Goal: Task Accomplishment & Management: Complete application form

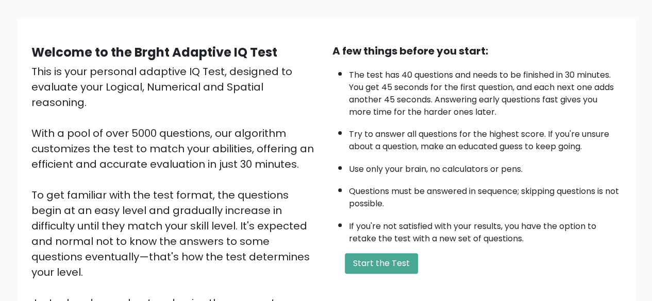
scroll to position [69, 0]
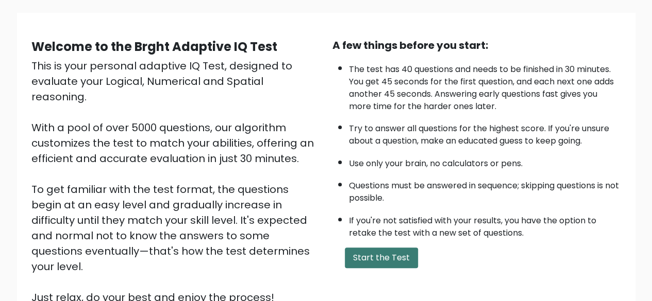
click at [381, 262] on button "Start the Test" at bounding box center [381, 258] width 73 height 21
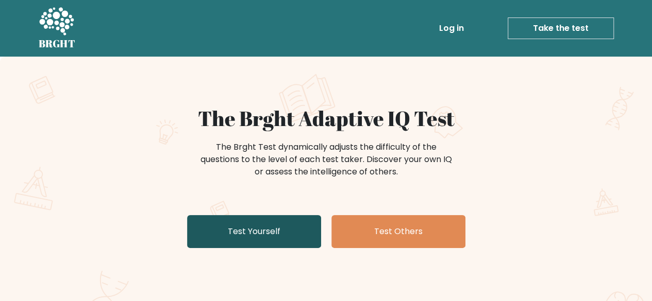
click at [294, 242] on link "Test Yourself" at bounding box center [254, 231] width 134 height 33
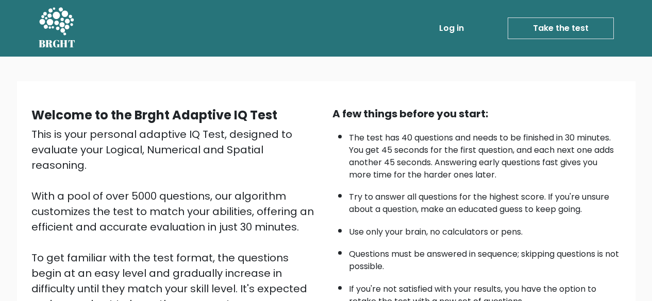
scroll to position [69, 0]
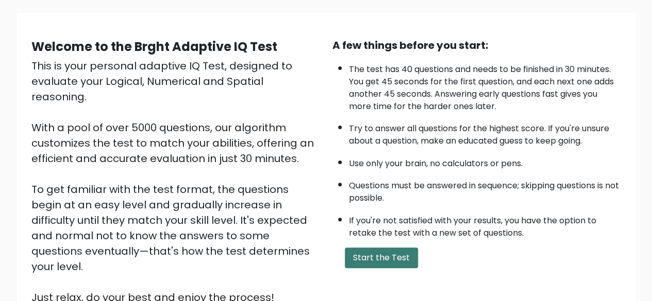
click at [399, 257] on button "Start the Test" at bounding box center [381, 258] width 73 height 21
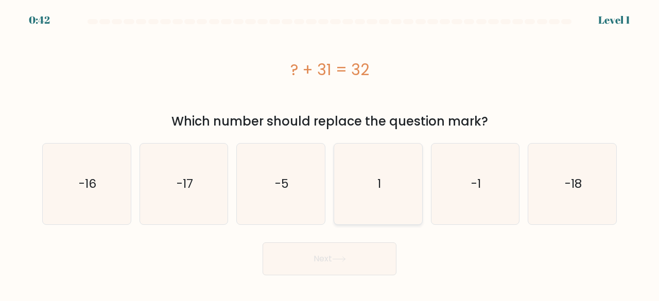
click at [383, 207] on icon "1" at bounding box center [378, 184] width 81 height 81
click at [330, 154] on input "d. 1" at bounding box center [330, 152] width 1 height 3
radio input "true"
click at [349, 266] on button "Next" at bounding box center [330, 259] width 134 height 33
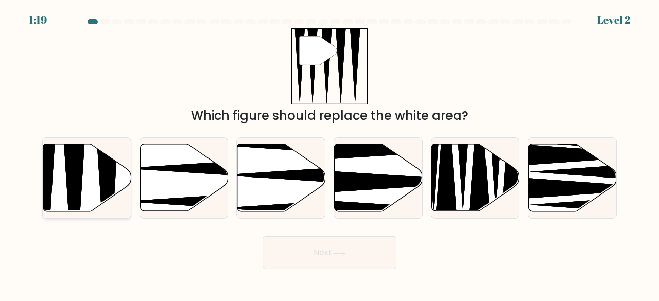
click at [92, 178] on icon at bounding box center [87, 177] width 88 height 67
click at [330, 154] on input "a." at bounding box center [330, 152] width 1 height 3
radio input "true"
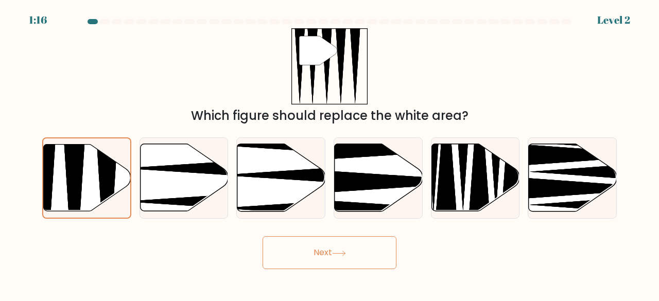
click at [338, 261] on button "Next" at bounding box center [330, 252] width 134 height 33
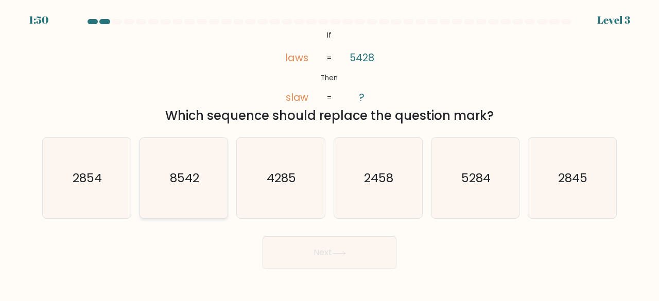
click at [178, 206] on icon "8542" at bounding box center [184, 178] width 81 height 81
click at [330, 154] on input "b. 8542" at bounding box center [330, 152] width 1 height 3
radio input "true"
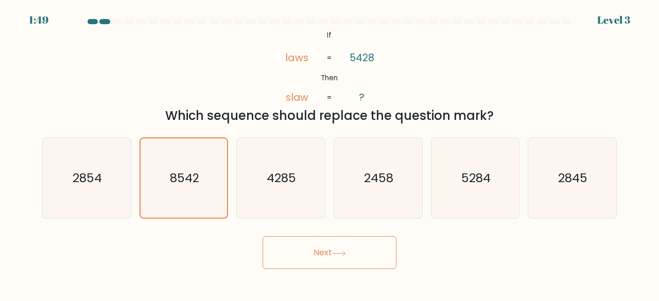
click at [294, 246] on button "Next" at bounding box center [330, 252] width 134 height 33
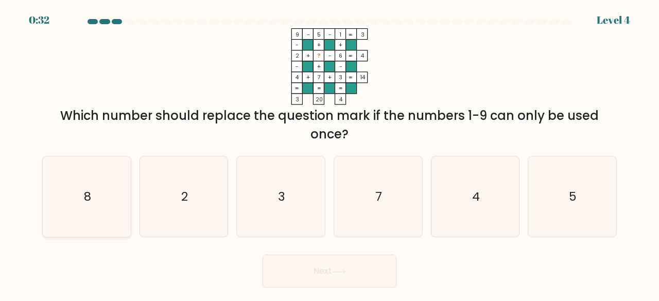
click at [73, 211] on icon "8" at bounding box center [86, 197] width 81 height 81
click at [330, 154] on input "a. 8" at bounding box center [330, 152] width 1 height 3
radio input "true"
click at [374, 268] on button "Next" at bounding box center [330, 271] width 134 height 33
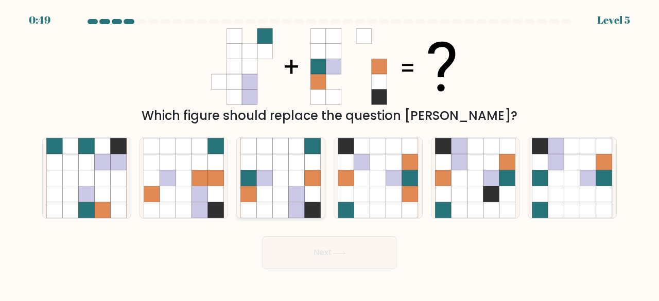
click at [294, 209] on icon at bounding box center [297, 210] width 16 height 16
click at [330, 154] on input "c." at bounding box center [330, 152] width 1 height 3
radio input "true"
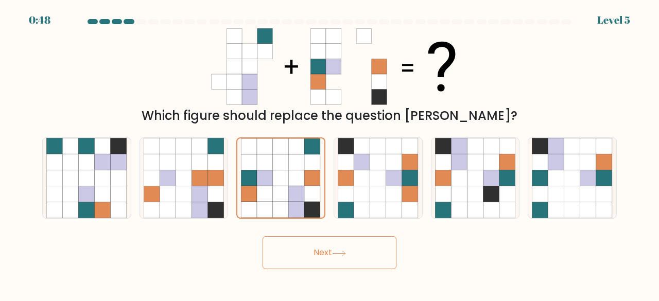
click at [326, 258] on button "Next" at bounding box center [330, 252] width 134 height 33
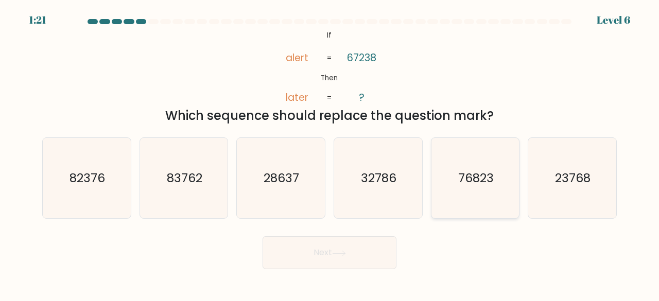
click at [486, 193] on icon "76823" at bounding box center [475, 178] width 81 height 81
click at [330, 154] on input "e. 76823" at bounding box center [330, 152] width 1 height 3
radio input "true"
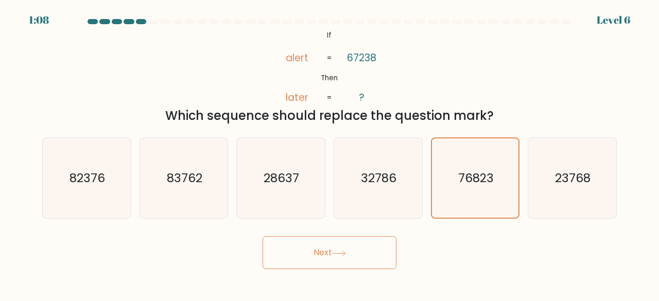
click at [348, 257] on button "Next" at bounding box center [330, 252] width 134 height 33
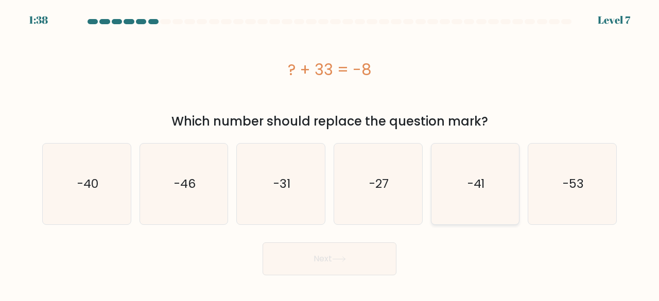
click at [479, 211] on icon "-41" at bounding box center [475, 184] width 81 height 81
click at [330, 154] on input "e. -41" at bounding box center [330, 152] width 1 height 3
radio input "true"
click at [346, 259] on icon at bounding box center [339, 260] width 14 height 6
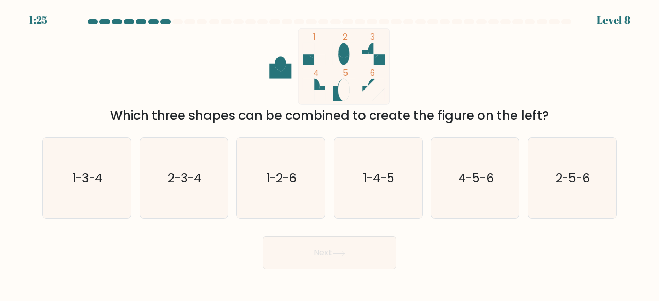
click at [24, 196] on form at bounding box center [329, 144] width 659 height 250
click at [76, 196] on icon "1-3-4" at bounding box center [86, 178] width 81 height 81
click at [330, 154] on input "a. 1-3-4" at bounding box center [330, 152] width 1 height 3
radio input "true"
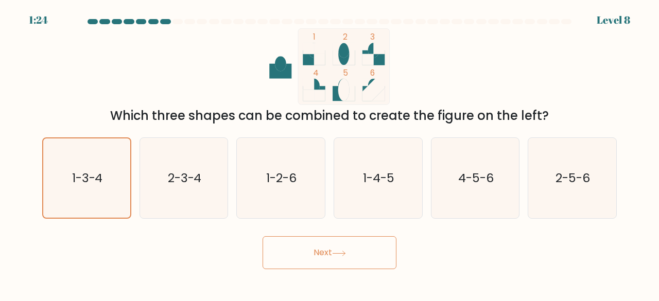
click at [363, 254] on button "Next" at bounding box center [330, 252] width 134 height 33
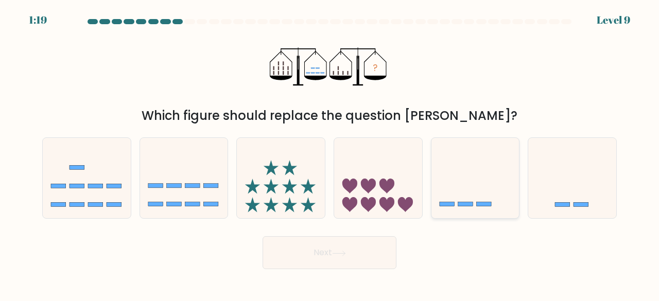
click at [461, 192] on icon at bounding box center [476, 178] width 88 height 73
click at [330, 154] on input "e." at bounding box center [330, 152] width 1 height 3
radio input "true"
click at [333, 269] on body "1:18 Level 9" at bounding box center [329, 150] width 659 height 301
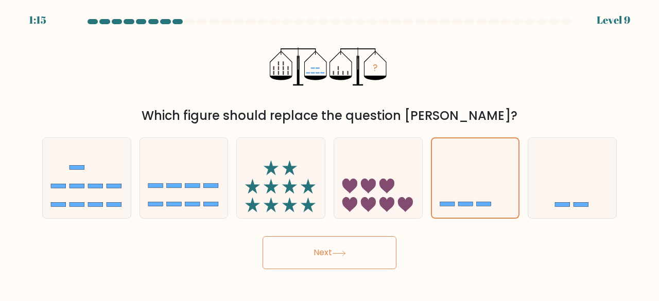
click at [354, 251] on button "Next" at bounding box center [330, 252] width 134 height 33
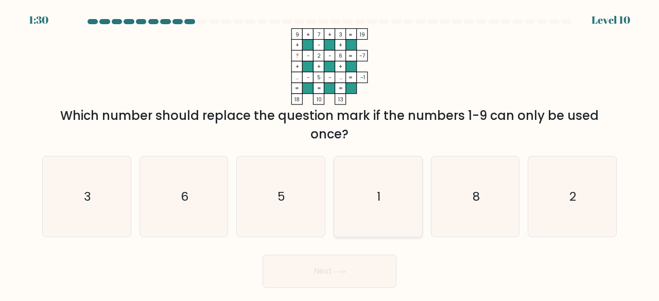
click at [379, 204] on text "1" at bounding box center [379, 196] width 4 height 17
click at [330, 154] on input "d. 1" at bounding box center [330, 152] width 1 height 3
radio input "true"
click at [365, 270] on button "Next" at bounding box center [330, 271] width 134 height 33
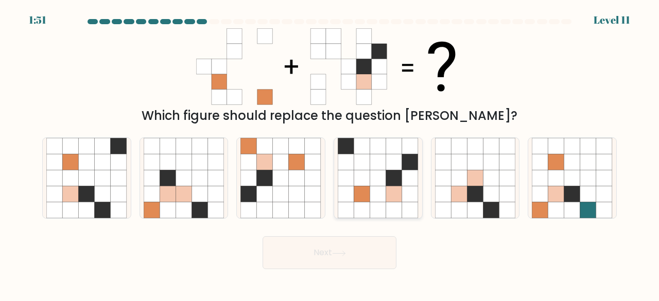
click at [365, 176] on icon at bounding box center [362, 179] width 16 height 16
click at [330, 154] on input "d." at bounding box center [330, 152] width 1 height 3
radio input "true"
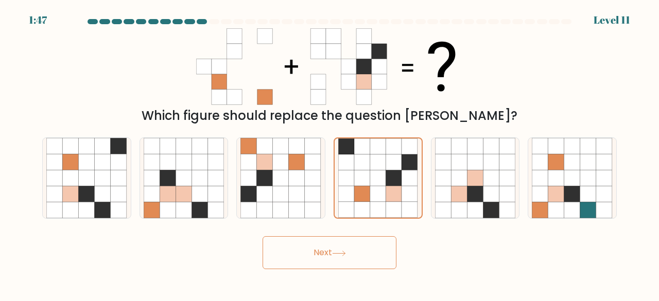
click at [332, 248] on button "Next" at bounding box center [330, 252] width 134 height 33
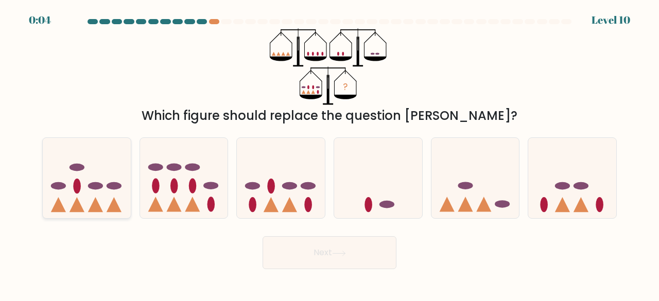
click at [108, 206] on icon at bounding box center [87, 178] width 88 height 73
click at [330, 154] on input "a." at bounding box center [330, 152] width 1 height 3
radio input "true"
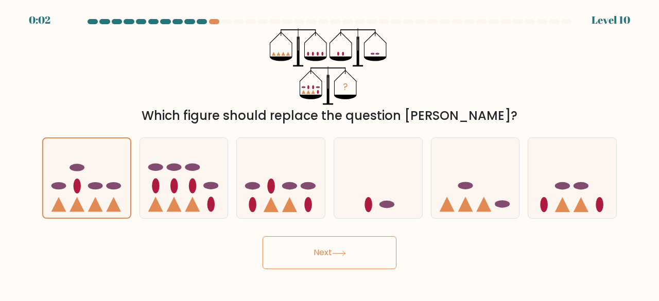
click at [309, 257] on button "Next" at bounding box center [330, 252] width 134 height 33
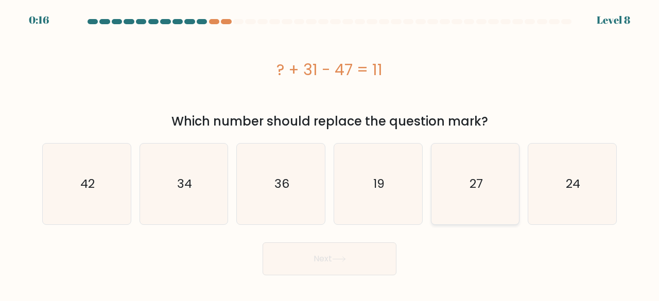
click at [514, 201] on icon "27" at bounding box center [475, 184] width 81 height 81
click at [330, 154] on input "e. 27" at bounding box center [330, 152] width 1 height 3
radio input "true"
click at [287, 273] on button "Next" at bounding box center [330, 259] width 134 height 33
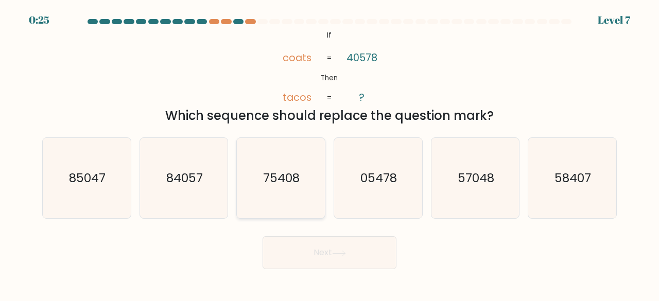
click at [260, 190] on icon "75408" at bounding box center [281, 178] width 81 height 81
click at [330, 154] on input "c. 75408" at bounding box center [330, 152] width 1 height 3
radio input "true"
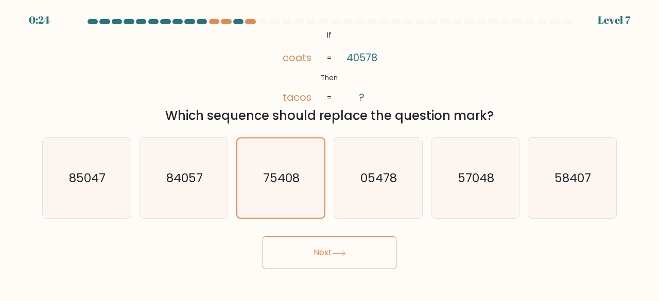
click at [323, 246] on button "Next" at bounding box center [330, 252] width 134 height 33
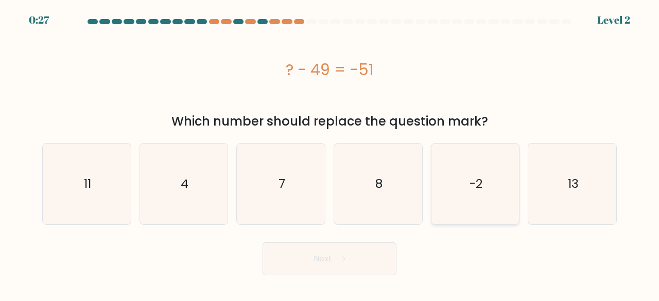
click at [508, 195] on icon "-2" at bounding box center [475, 184] width 81 height 81
click at [330, 154] on input "e. -2" at bounding box center [330, 152] width 1 height 3
radio input "true"
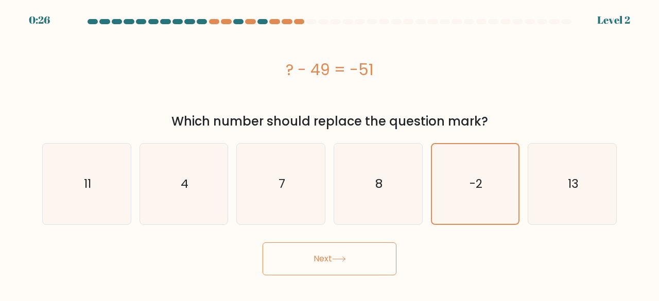
click at [355, 264] on button "Next" at bounding box center [330, 259] width 134 height 33
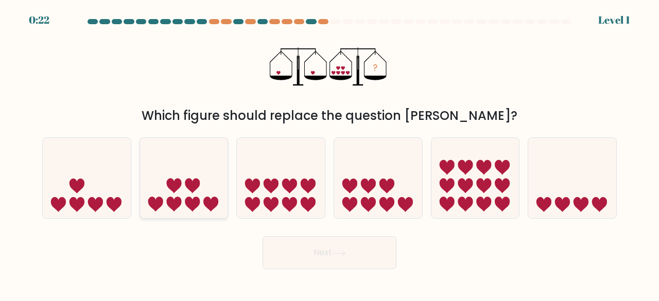
click at [192, 214] on icon at bounding box center [184, 178] width 88 height 73
click at [330, 154] on input "b." at bounding box center [330, 152] width 1 height 3
radio input "true"
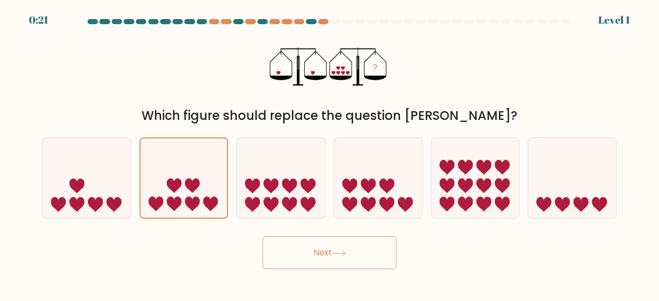
click at [346, 252] on icon at bounding box center [339, 254] width 14 height 6
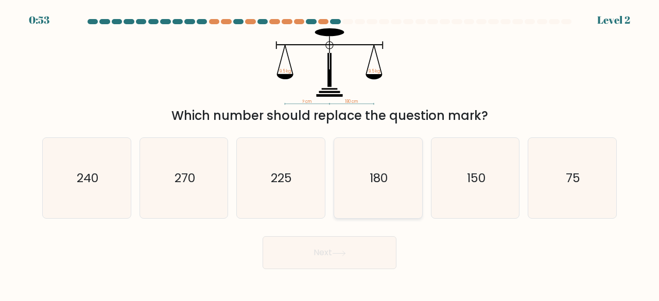
click at [352, 186] on icon "180" at bounding box center [378, 178] width 81 height 81
click at [330, 154] on input "d. 180" at bounding box center [330, 152] width 1 height 3
radio input "true"
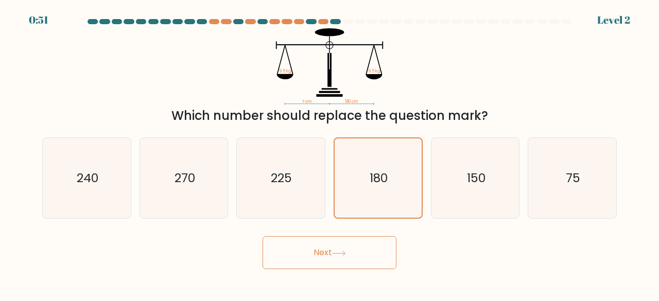
click at [339, 253] on icon at bounding box center [339, 253] width 12 height 5
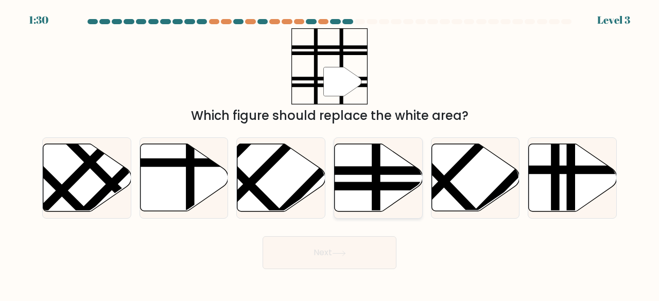
click at [347, 177] on icon at bounding box center [379, 177] width 88 height 67
click at [330, 154] on input "d." at bounding box center [330, 152] width 1 height 3
radio input "true"
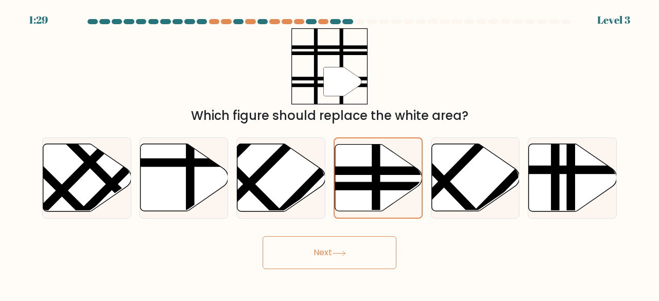
click at [348, 261] on button "Next" at bounding box center [330, 252] width 134 height 33
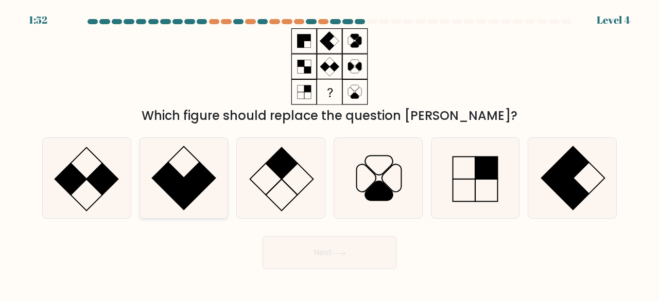
click at [174, 192] on rect at bounding box center [184, 194] width 32 height 32
click at [330, 154] on input "b." at bounding box center [330, 152] width 1 height 3
radio input "true"
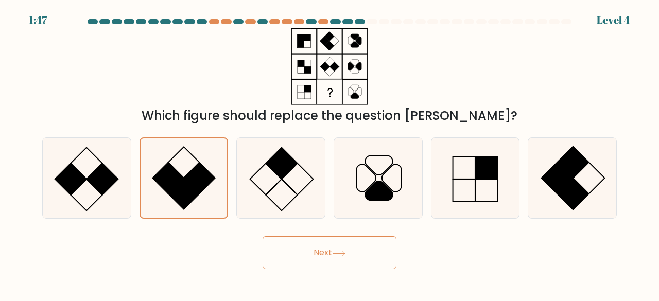
click at [376, 258] on button "Next" at bounding box center [330, 252] width 134 height 33
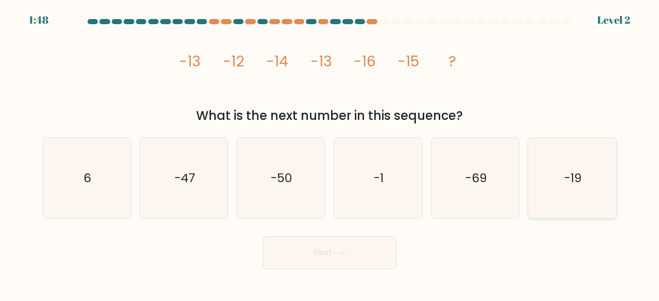
click at [607, 193] on icon "-19" at bounding box center [572, 178] width 81 height 81
click at [330, 154] on input "f. -19" at bounding box center [330, 152] width 1 height 3
radio input "true"
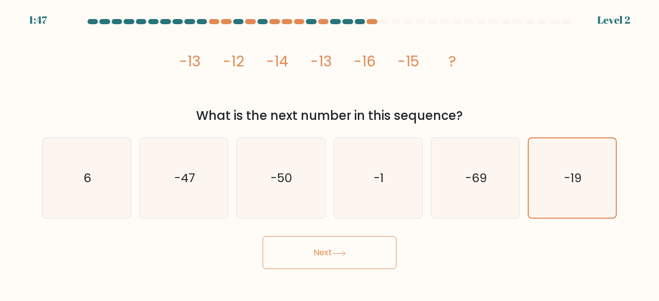
click at [332, 250] on button "Next" at bounding box center [330, 252] width 134 height 33
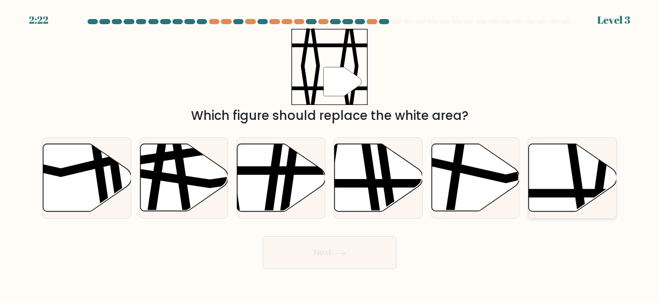
click at [567, 194] on line at bounding box center [544, 194] width 177 height 0
click at [330, 154] on input "f." at bounding box center [330, 152] width 1 height 3
radio input "true"
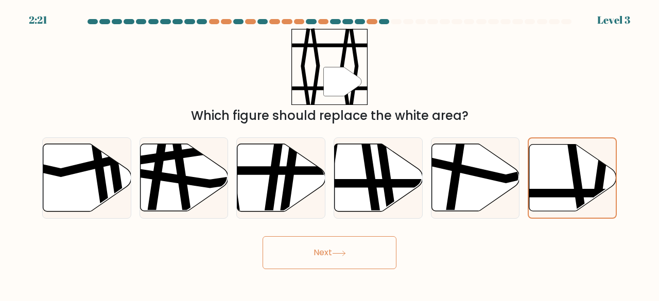
click at [381, 249] on button "Next" at bounding box center [330, 252] width 134 height 33
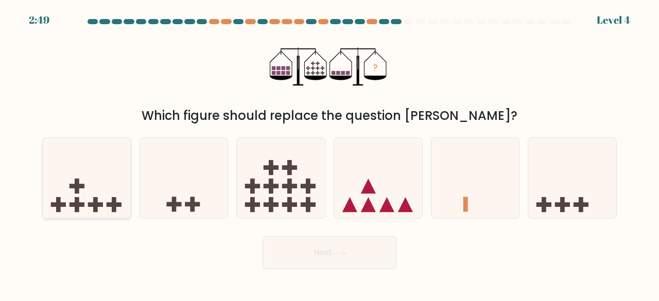
click at [97, 207] on rect at bounding box center [95, 204] width 15 height 5
click at [330, 154] on input "a." at bounding box center [330, 152] width 1 height 3
radio input "true"
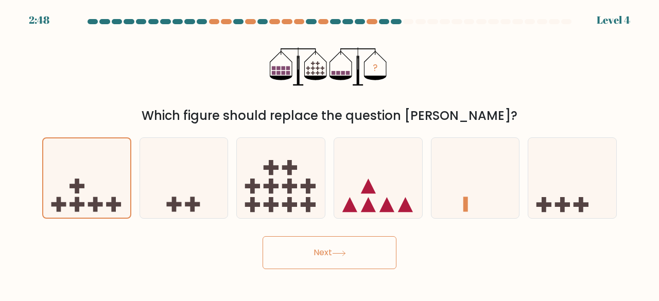
click at [337, 253] on icon at bounding box center [339, 254] width 14 height 6
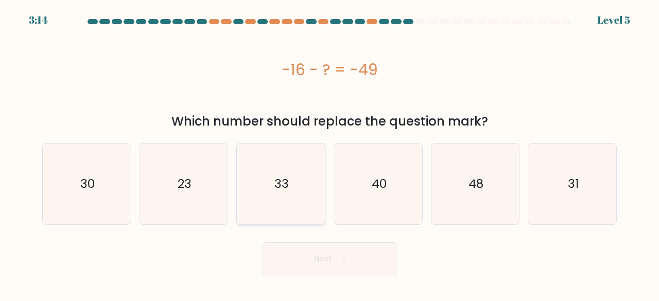
click at [307, 185] on icon "33" at bounding box center [281, 184] width 81 height 81
click at [330, 154] on input "c. 33" at bounding box center [330, 152] width 1 height 3
radio input "true"
click at [308, 256] on button "Next" at bounding box center [330, 259] width 134 height 33
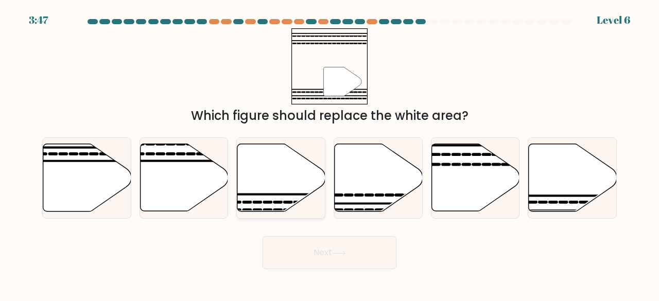
click at [287, 200] on icon at bounding box center [281, 177] width 88 height 67
click at [330, 154] on input "c." at bounding box center [330, 152] width 1 height 3
radio input "true"
click at [305, 254] on button "Next" at bounding box center [330, 252] width 134 height 33
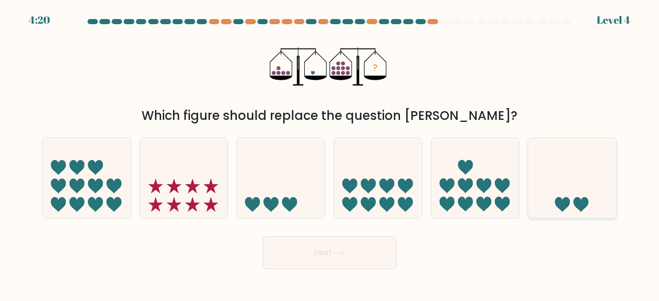
click at [535, 185] on icon at bounding box center [573, 178] width 88 height 73
click at [330, 154] on input "f." at bounding box center [330, 152] width 1 height 3
radio input "true"
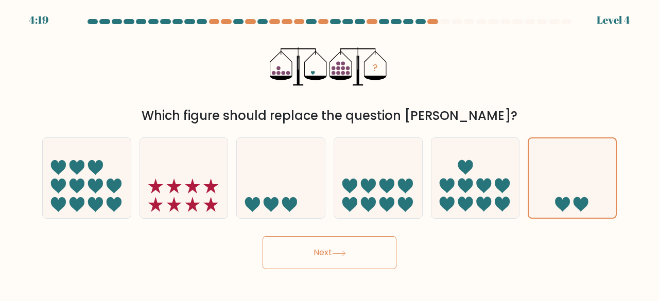
click at [357, 255] on button "Next" at bounding box center [330, 252] width 134 height 33
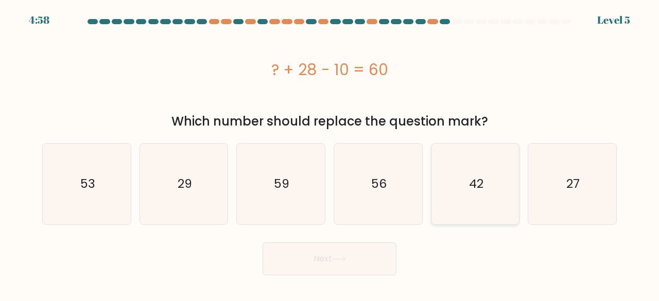
click at [466, 201] on icon "42" at bounding box center [475, 184] width 81 height 81
click at [330, 154] on input "e. 42" at bounding box center [330, 152] width 1 height 3
radio input "true"
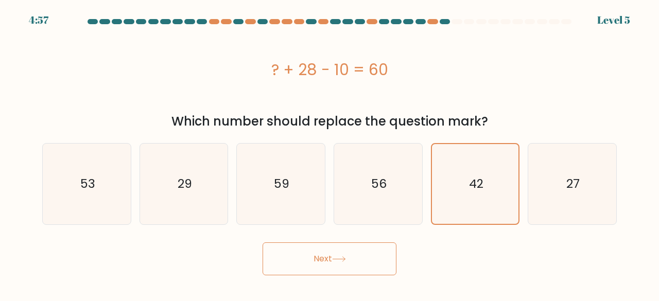
click at [365, 262] on button "Next" at bounding box center [330, 259] width 134 height 33
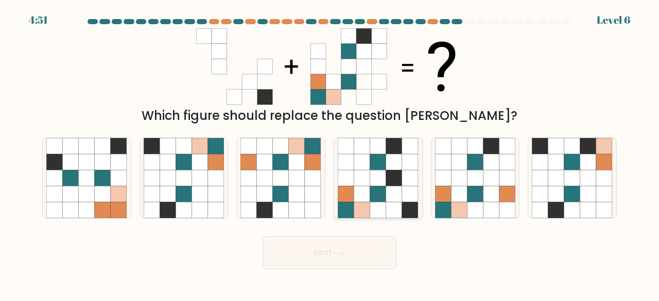
click at [401, 185] on icon at bounding box center [394, 179] width 16 height 16
click at [330, 154] on input "d." at bounding box center [330, 152] width 1 height 3
radio input "true"
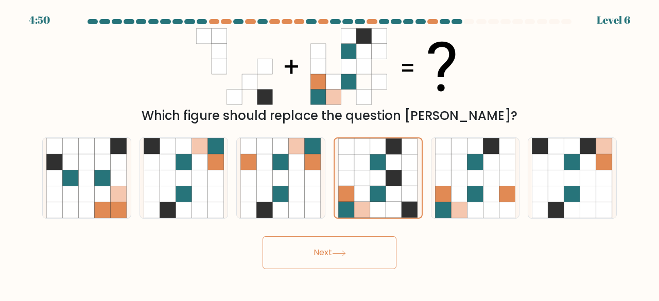
click at [367, 249] on button "Next" at bounding box center [330, 252] width 134 height 33
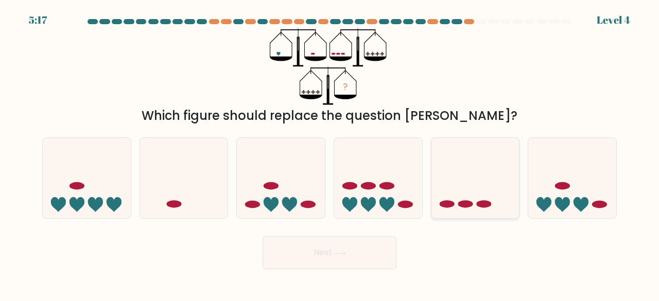
click at [476, 199] on icon at bounding box center [476, 178] width 88 height 73
click at [330, 154] on input "e." at bounding box center [330, 152] width 1 height 3
radio input "true"
click at [368, 251] on button "Next" at bounding box center [330, 252] width 134 height 33
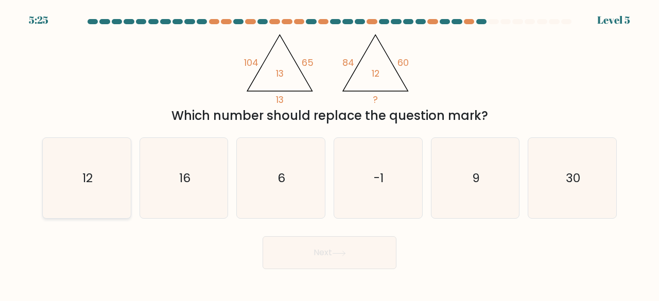
click at [85, 193] on icon "12" at bounding box center [86, 178] width 81 height 81
click at [330, 154] on input "a. 12" at bounding box center [330, 152] width 1 height 3
radio input "true"
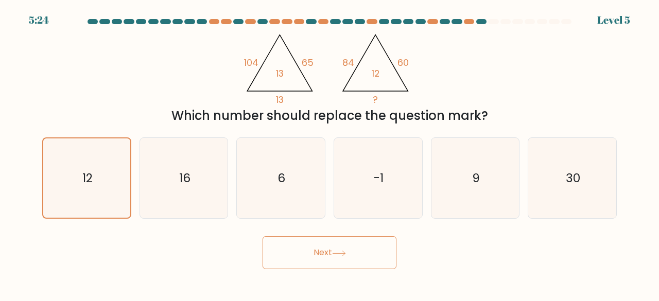
click at [389, 252] on button "Next" at bounding box center [330, 252] width 134 height 33
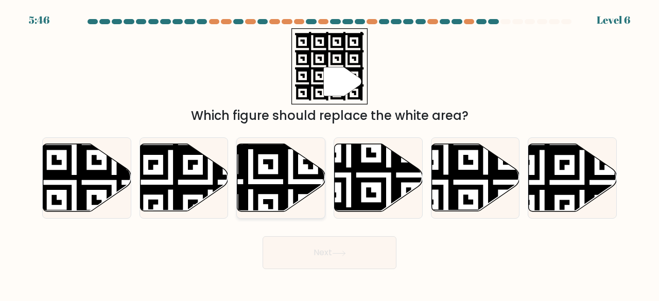
click at [263, 171] on icon at bounding box center [281, 177] width 88 height 67
click at [330, 154] on input "c." at bounding box center [330, 152] width 1 height 3
radio input "true"
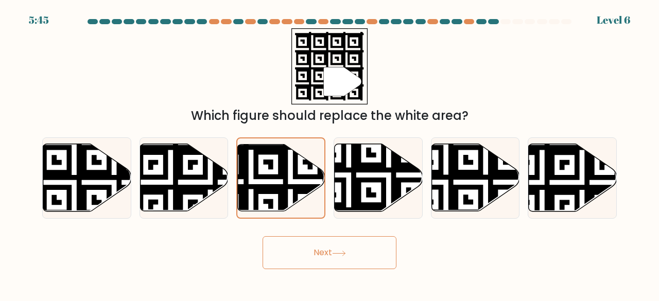
click at [327, 263] on button "Next" at bounding box center [330, 252] width 134 height 33
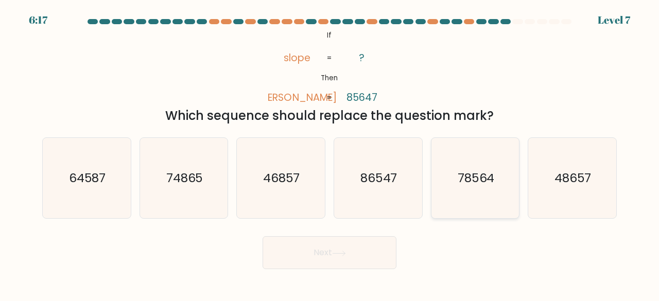
click at [472, 197] on icon "78564" at bounding box center [475, 178] width 81 height 81
click at [330, 154] on input "e. 78564" at bounding box center [330, 152] width 1 height 3
radio input "true"
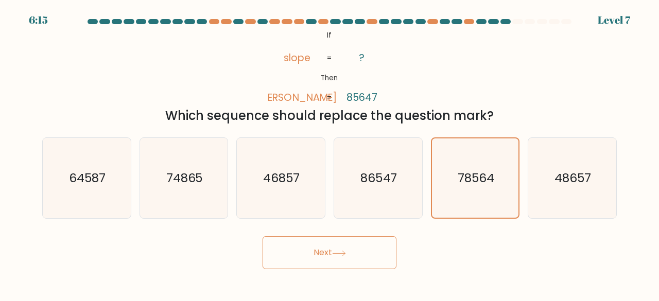
click at [333, 261] on button "Next" at bounding box center [330, 252] width 134 height 33
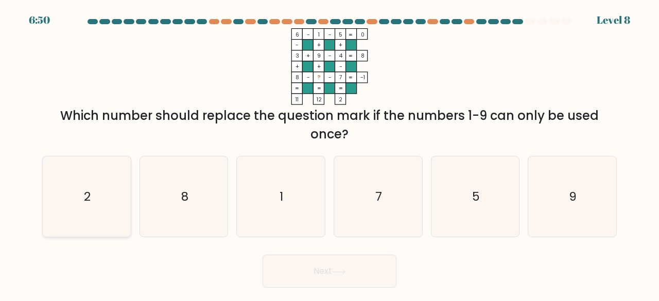
click at [101, 199] on icon "2" at bounding box center [86, 197] width 81 height 81
click at [330, 154] on input "a. 2" at bounding box center [330, 152] width 1 height 3
radio input "true"
click at [340, 273] on icon at bounding box center [339, 272] width 14 height 6
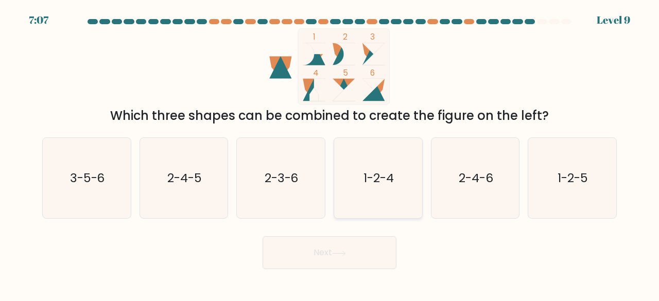
click at [354, 162] on icon "1-2-4" at bounding box center [378, 178] width 81 height 81
click at [330, 154] on input "d. 1-2-4" at bounding box center [330, 152] width 1 height 3
radio input "true"
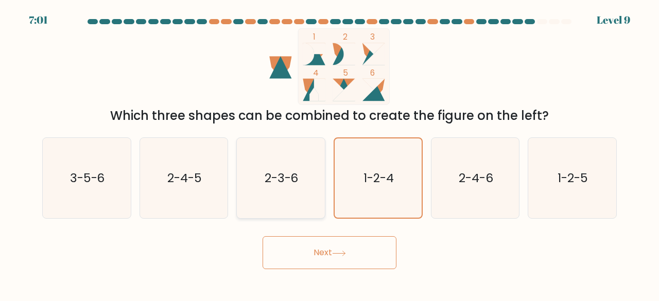
click at [305, 193] on icon "2-3-6" at bounding box center [281, 178] width 81 height 81
click at [330, 154] on input "c. 2-3-6" at bounding box center [330, 152] width 1 height 3
radio input "true"
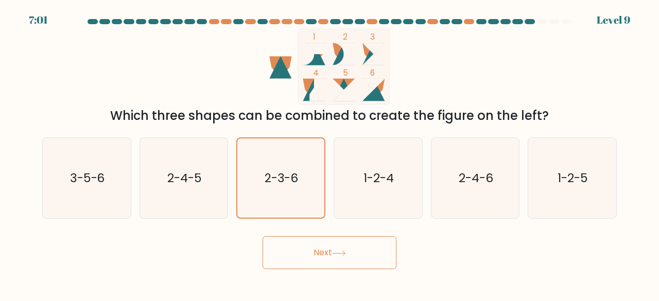
click at [336, 257] on button "Next" at bounding box center [330, 252] width 134 height 33
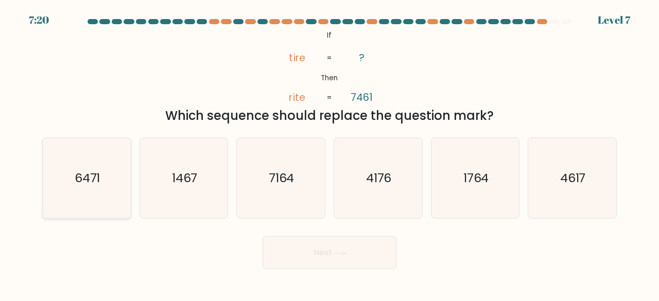
click at [56, 196] on icon "6471" at bounding box center [86, 178] width 81 height 81
click at [330, 154] on input "a. 6471" at bounding box center [330, 152] width 1 height 3
radio input "true"
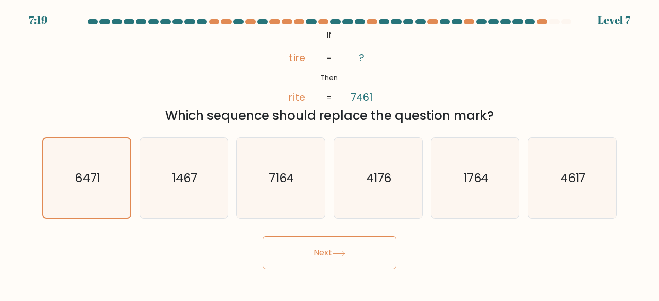
click at [395, 252] on button "Next" at bounding box center [330, 252] width 134 height 33
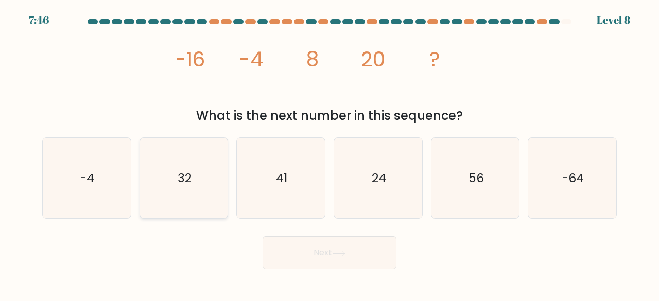
click at [197, 177] on icon "32" at bounding box center [184, 178] width 81 height 81
click at [330, 154] on input "b. 32" at bounding box center [330, 152] width 1 height 3
radio input "true"
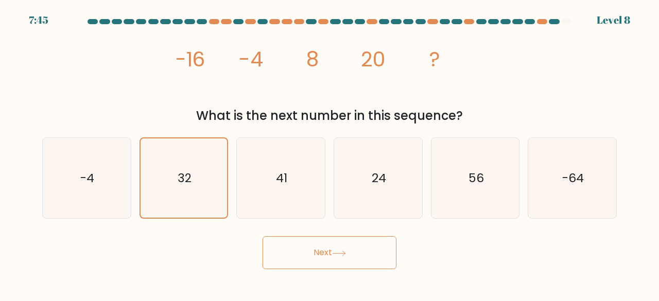
click at [380, 257] on button "Next" at bounding box center [330, 252] width 134 height 33
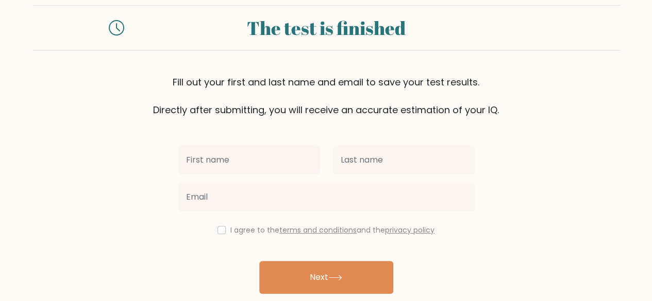
scroll to position [34, 0]
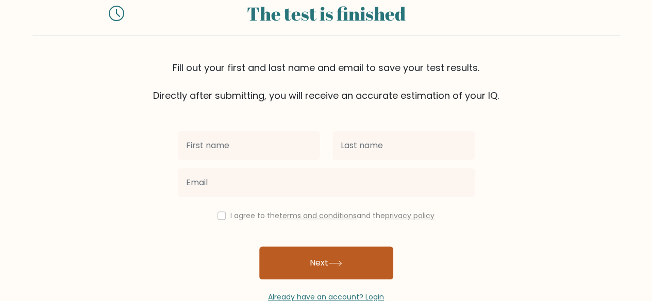
click at [283, 268] on button "Next" at bounding box center [326, 263] width 134 height 33
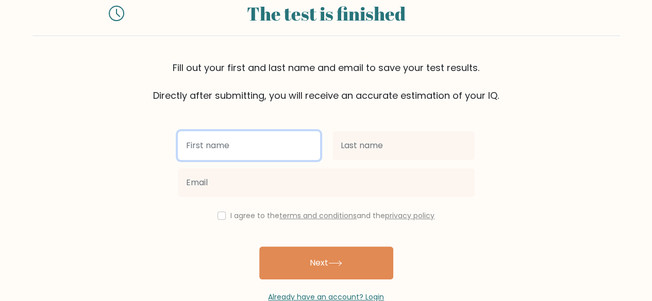
click at [271, 136] on input "text" at bounding box center [249, 145] width 142 height 29
type input "[PERSON_NAME]"
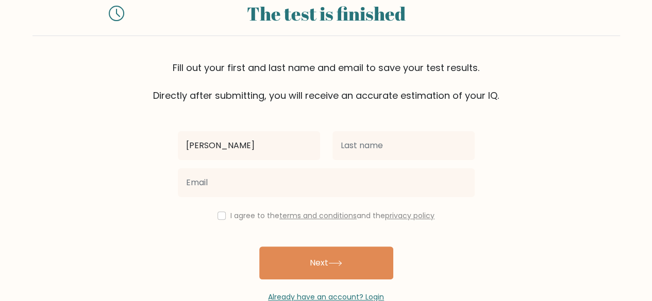
click at [415, 159] on div at bounding box center [403, 145] width 155 height 37
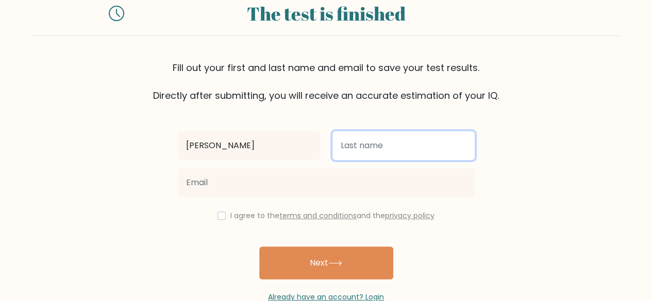
click at [420, 158] on input "text" at bounding box center [403, 145] width 142 height 29
type input "Wagdy"
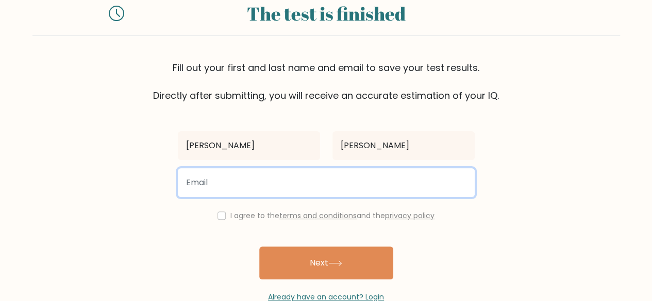
click at [404, 191] on input "email" at bounding box center [326, 182] width 297 height 29
type input "ahmeddWagdy2@gmail.con"
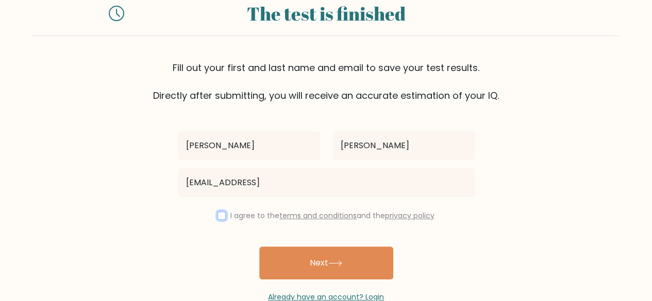
click at [223, 216] on input "checkbox" at bounding box center [221, 216] width 8 height 8
checkbox input "true"
click at [332, 254] on button "Next" at bounding box center [326, 263] width 134 height 33
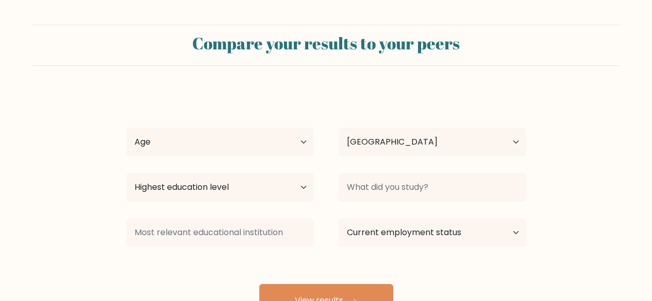
select select "EG"
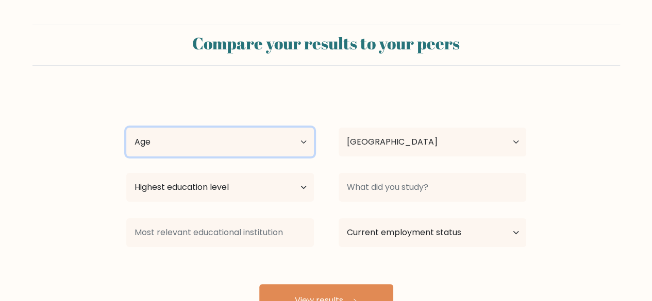
click at [291, 142] on select "Age Under 18 years old 18-24 years old 25-34 years old 35-44 years old 45-54 ye…" at bounding box center [220, 142] width 188 height 29
select select "25_34"
click at [126, 128] on select "Age Under 18 years old 18-24 years old 25-34 years old 35-44 years old 45-54 ye…" at bounding box center [220, 142] width 188 height 29
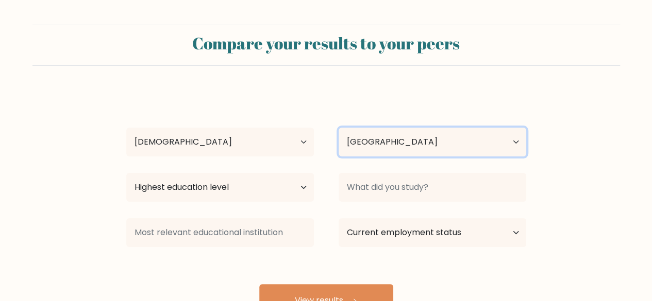
click at [461, 151] on select "Country Afghanistan Albania Algeria American Samoa Andorra Angola Anguilla Anta…" at bounding box center [432, 142] width 188 height 29
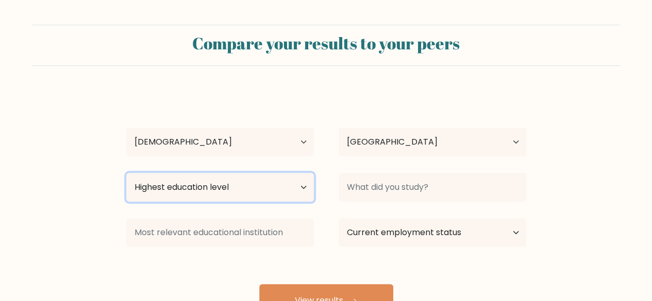
click at [246, 201] on select "Highest education level No schooling Primary Lower Secondary Upper Secondary Oc…" at bounding box center [220, 187] width 188 height 29
select select "bachelors_degree"
click at [126, 173] on select "Highest education level No schooling Primary Lower Secondary Upper Secondary Oc…" at bounding box center [220, 187] width 188 height 29
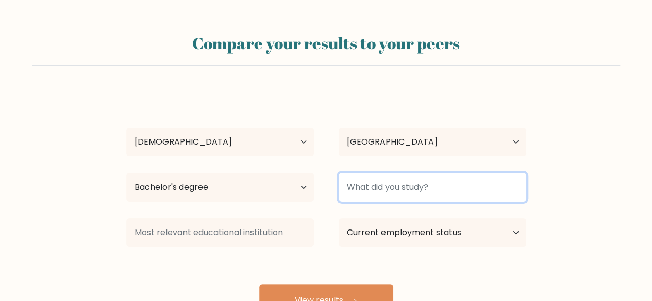
click at [472, 194] on input at bounding box center [432, 187] width 188 height 29
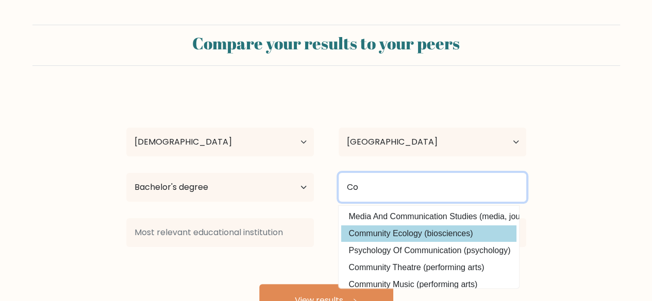
type input "C"
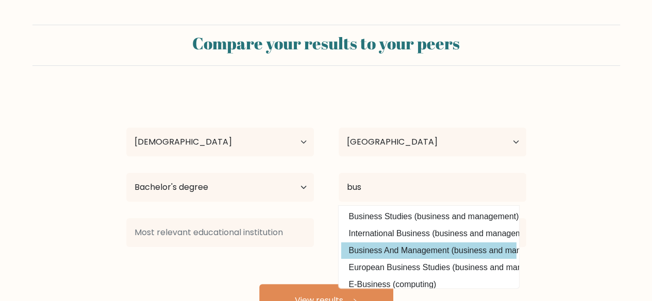
click at [449, 249] on option "Business And Management (business and management)" at bounding box center [428, 251] width 175 height 16
type input "Business And Management"
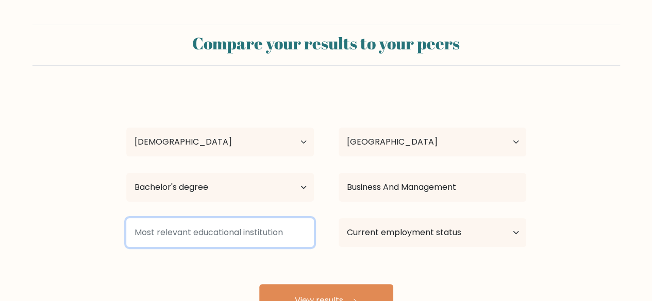
click at [244, 243] on input at bounding box center [220, 232] width 188 height 29
type input "."
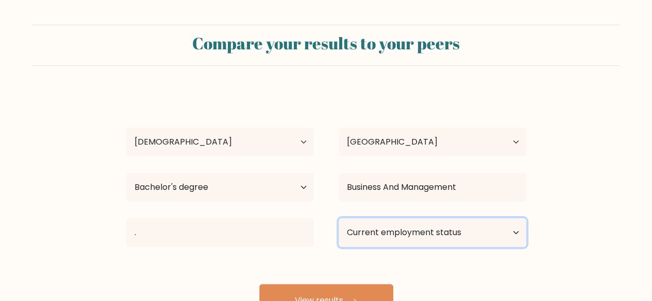
click at [372, 232] on select "Current employment status Employed Student Retired Other / prefer not to answer" at bounding box center [432, 232] width 188 height 29
select select "employed"
click at [338, 218] on select "Current employment status Employed Student Retired Other / prefer not to answer" at bounding box center [432, 232] width 188 height 29
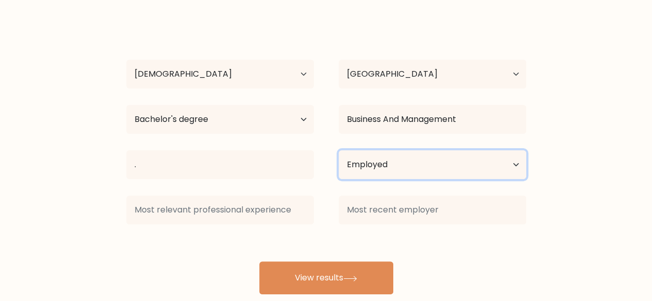
scroll to position [69, 0]
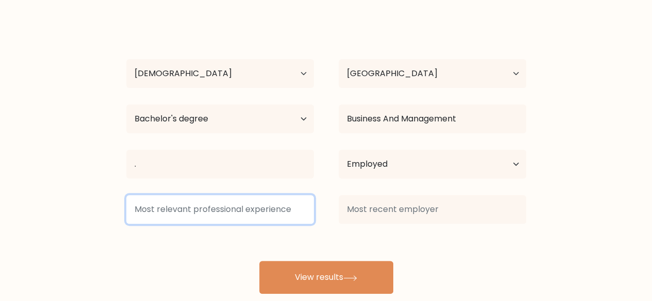
click at [271, 210] on input at bounding box center [220, 209] width 188 height 29
type input "."
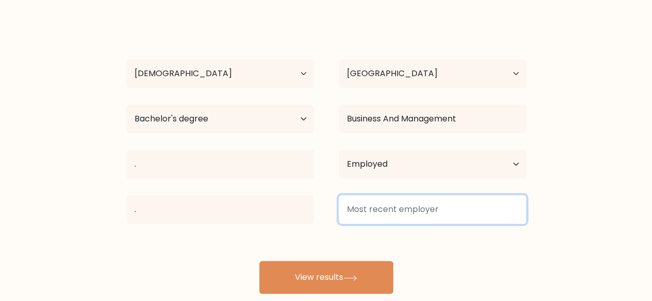
click at [380, 209] on input at bounding box center [432, 209] width 188 height 29
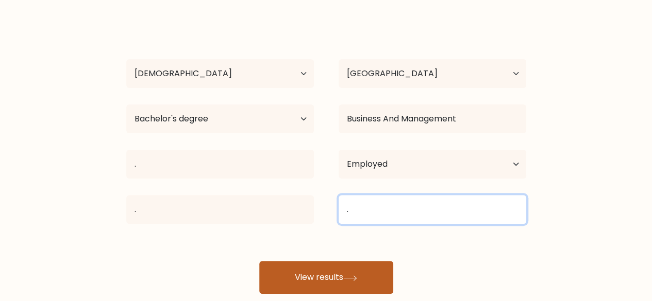
type input "."
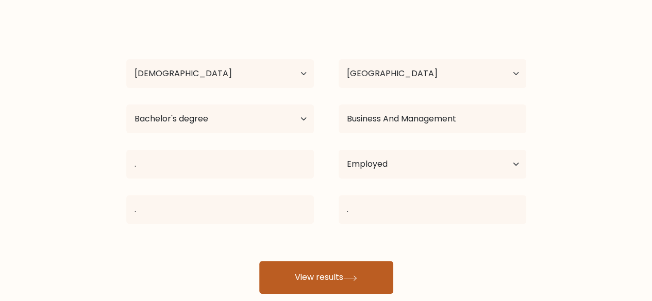
click at [347, 266] on button "View results" at bounding box center [326, 277] width 134 height 33
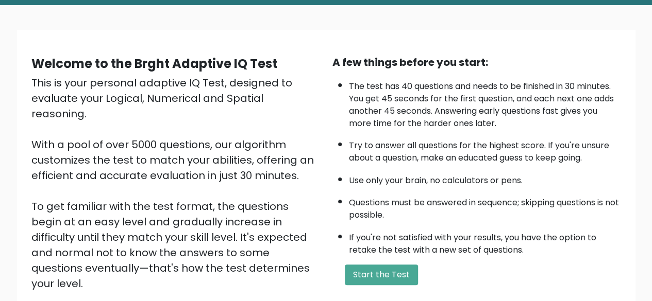
scroll to position [69, 0]
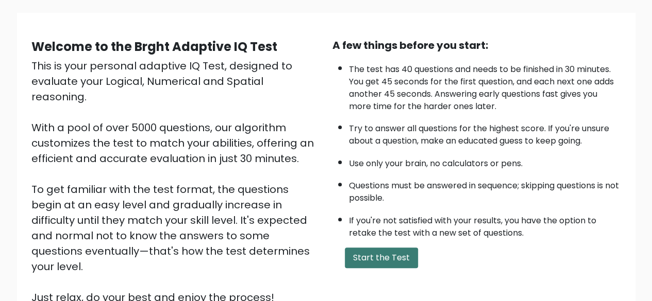
click at [387, 262] on button "Start the Test" at bounding box center [381, 258] width 73 height 21
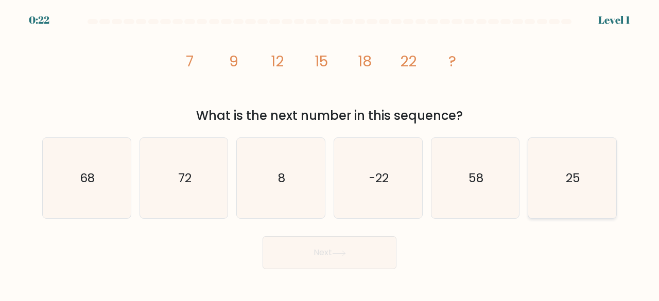
click at [556, 168] on icon "25" at bounding box center [572, 178] width 81 height 81
click at [330, 154] on input "f. 25" at bounding box center [330, 152] width 1 height 3
radio input "true"
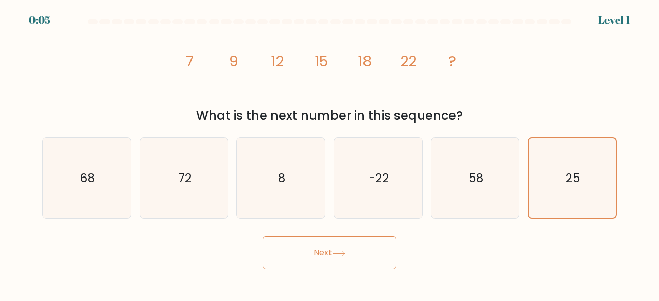
click at [340, 258] on button "Next" at bounding box center [330, 252] width 134 height 33
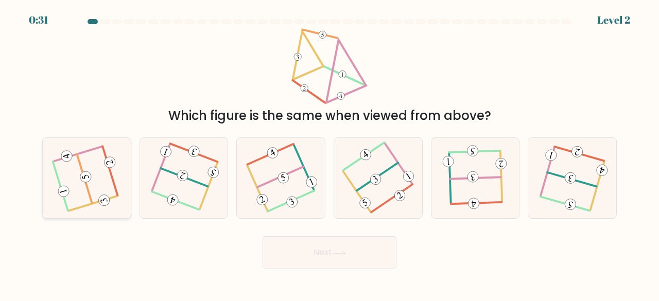
click at [94, 186] on icon at bounding box center [87, 178] width 64 height 64
click at [330, 154] on input "a." at bounding box center [330, 152] width 1 height 3
radio input "true"
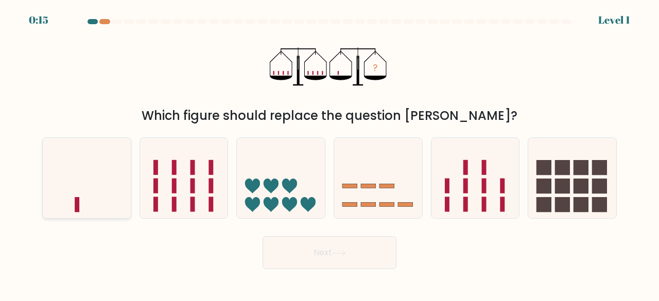
click at [92, 176] on icon at bounding box center [87, 178] width 88 height 73
click at [330, 154] on input "a." at bounding box center [330, 152] width 1 height 3
radio input "true"
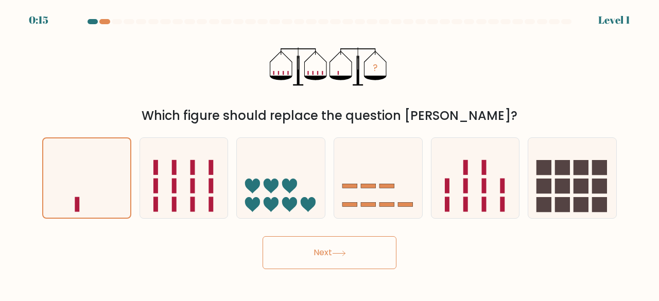
click at [350, 253] on button "Next" at bounding box center [330, 252] width 134 height 33
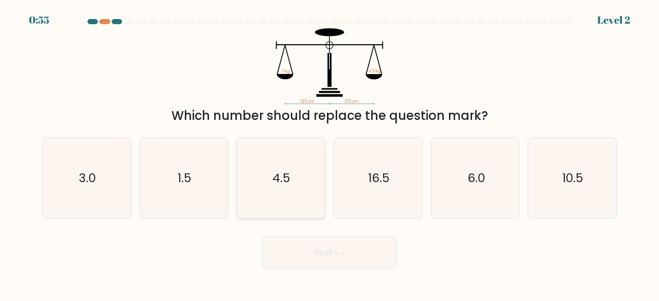
click at [291, 186] on icon "4.5" at bounding box center [281, 178] width 81 height 81
click at [330, 154] on input "c. 4.5" at bounding box center [330, 152] width 1 height 3
radio input "true"
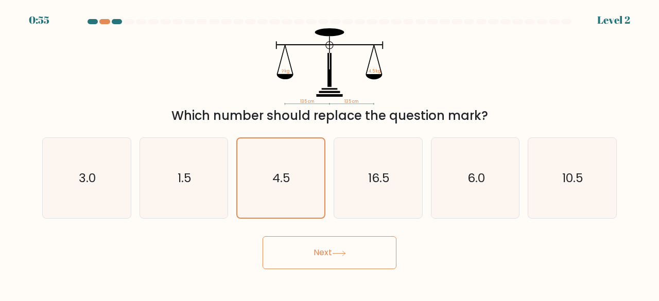
click at [337, 260] on button "Next" at bounding box center [330, 252] width 134 height 33
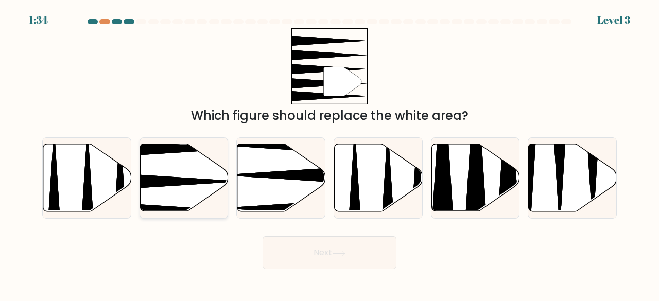
click at [182, 182] on icon at bounding box center [153, 182] width 175 height 23
click at [330, 154] on input "b." at bounding box center [330, 152] width 1 height 3
radio input "true"
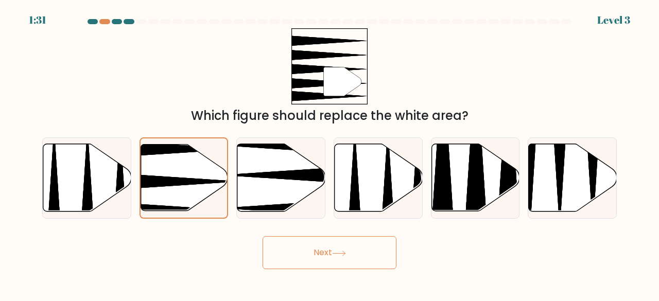
click at [338, 254] on icon at bounding box center [339, 254] width 14 height 6
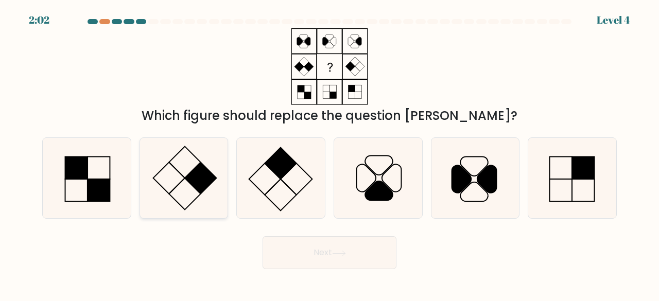
click at [195, 168] on rect at bounding box center [185, 162] width 32 height 32
click at [330, 154] on input "b." at bounding box center [330, 152] width 1 height 3
radio input "true"
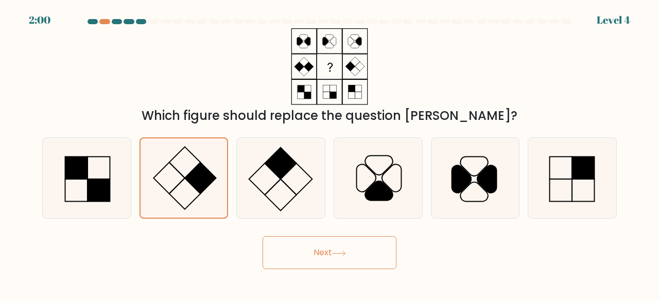
click at [345, 255] on icon at bounding box center [339, 253] width 12 height 5
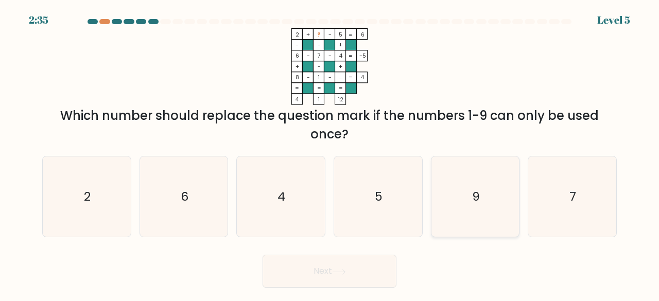
click at [485, 190] on icon "9" at bounding box center [475, 197] width 81 height 81
click at [330, 154] on input "e. 9" at bounding box center [330, 152] width 1 height 3
radio input "true"
click at [313, 273] on button "Next" at bounding box center [330, 271] width 134 height 33
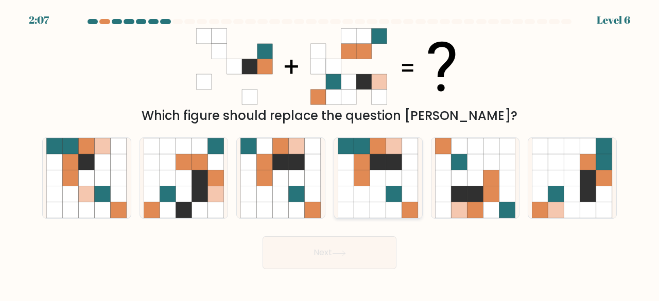
click at [387, 153] on icon at bounding box center [394, 146] width 16 height 16
click at [330, 153] on input "d." at bounding box center [330, 152] width 1 height 3
radio input "true"
click at [363, 263] on button "Next" at bounding box center [330, 252] width 134 height 33
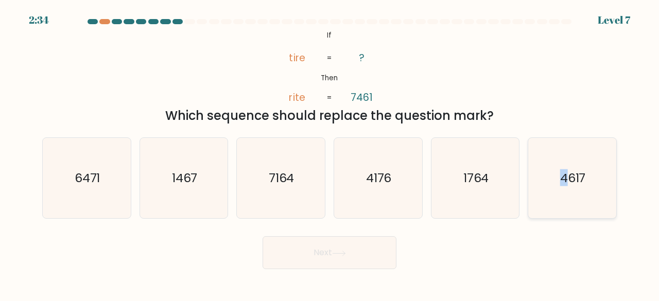
click at [565, 183] on text "4617" at bounding box center [573, 177] width 26 height 17
click at [69, 188] on icon "6471" at bounding box center [86, 178] width 81 height 81
click at [330, 154] on input "a. 6471" at bounding box center [330, 152] width 1 height 3
radio input "true"
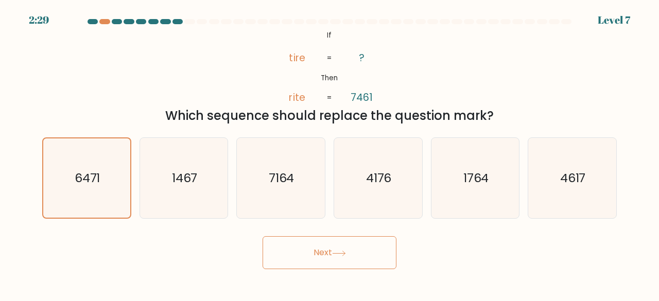
click at [340, 254] on icon at bounding box center [339, 254] width 14 height 6
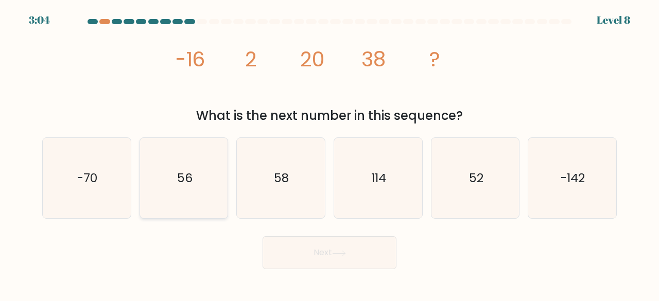
click at [174, 185] on icon "56" at bounding box center [184, 178] width 81 height 81
click at [330, 154] on input "b. 56" at bounding box center [330, 152] width 1 height 3
radio input "true"
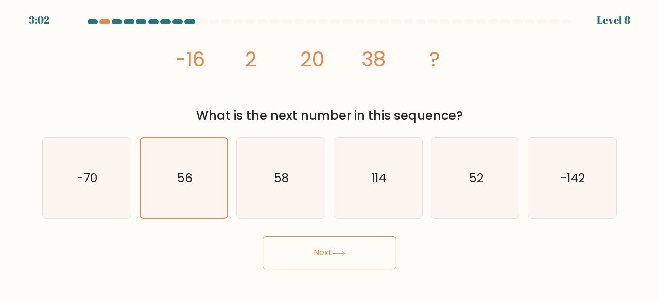
click at [336, 257] on button "Next" at bounding box center [330, 252] width 134 height 33
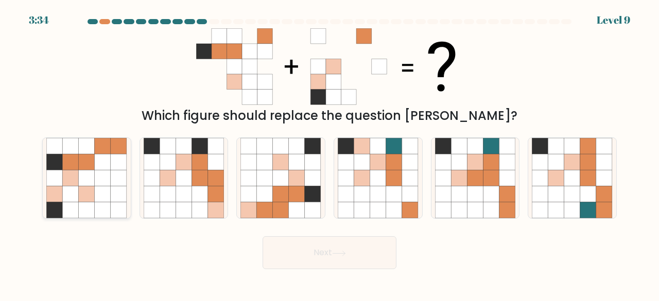
click at [77, 198] on icon at bounding box center [70, 194] width 16 height 16
click at [330, 154] on input "a." at bounding box center [330, 152] width 1 height 3
radio input "true"
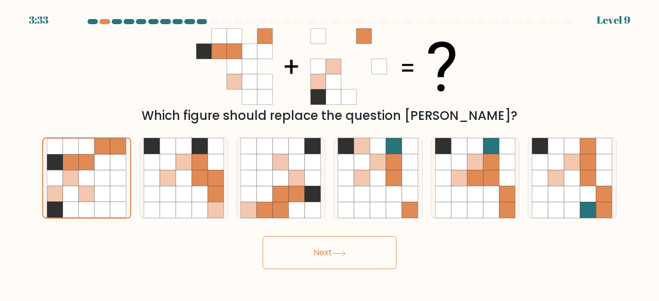
click at [356, 263] on button "Next" at bounding box center [330, 252] width 134 height 33
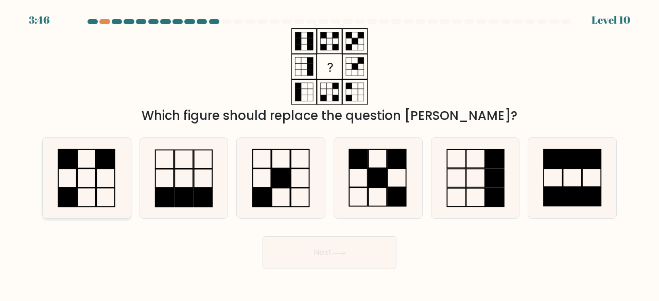
click at [104, 203] on icon at bounding box center [86, 178] width 81 height 81
click at [330, 154] on input "a." at bounding box center [330, 152] width 1 height 3
radio input "true"
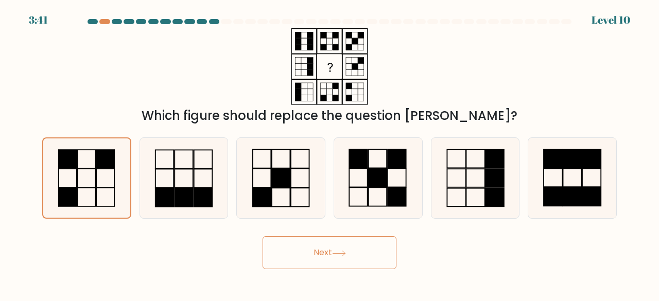
click at [314, 256] on button "Next" at bounding box center [330, 252] width 134 height 33
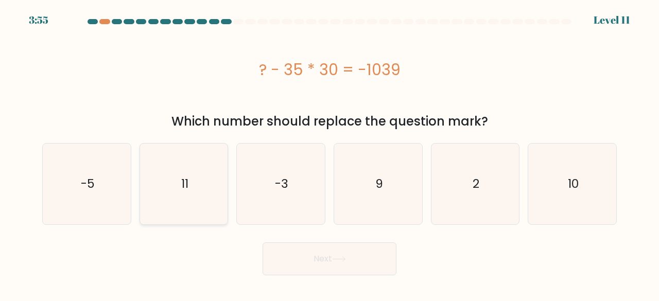
click at [200, 189] on icon "11" at bounding box center [184, 184] width 81 height 81
click at [330, 154] on input "b. 11" at bounding box center [330, 152] width 1 height 3
radio input "true"
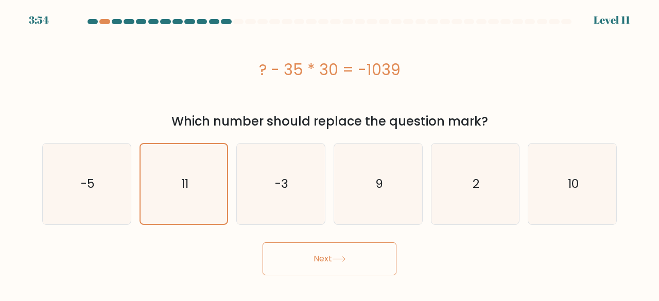
click at [295, 271] on button "Next" at bounding box center [330, 259] width 134 height 33
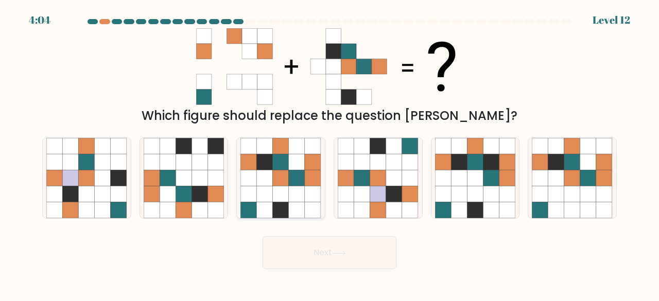
click at [254, 177] on icon at bounding box center [249, 179] width 16 height 16
click at [330, 154] on input "c." at bounding box center [330, 152] width 1 height 3
radio input "true"
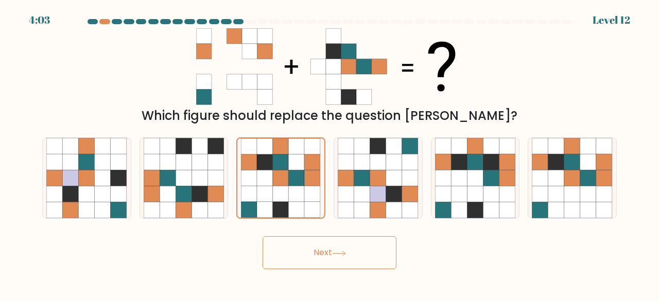
click at [336, 253] on icon at bounding box center [339, 253] width 12 height 5
click at [433, 257] on div "Next" at bounding box center [329, 250] width 587 height 38
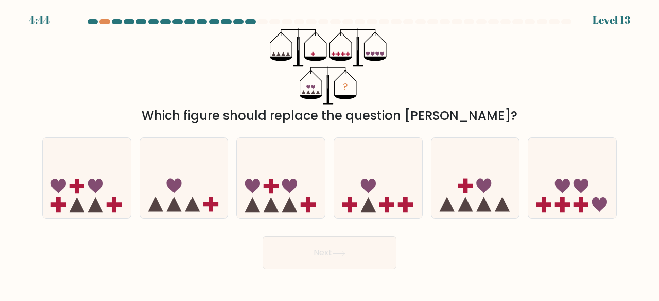
click at [130, 60] on div "? Which figure should replace the question mark?" at bounding box center [329, 76] width 587 height 97
click at [451, 203] on icon at bounding box center [476, 178] width 88 height 73
click at [330, 154] on input "e." at bounding box center [330, 152] width 1 height 3
radio input "true"
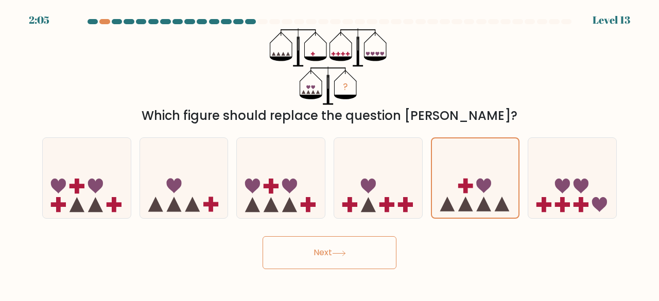
click at [321, 236] on button "Next" at bounding box center [330, 252] width 134 height 33
click at [316, 254] on button "Next" at bounding box center [330, 252] width 134 height 33
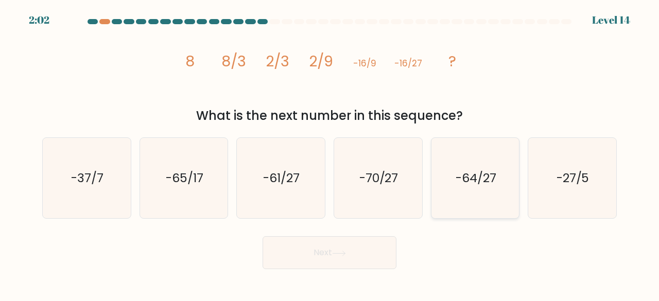
click at [473, 175] on text "-64/27" at bounding box center [476, 177] width 41 height 17
click at [330, 154] on input "e. -64/27" at bounding box center [330, 152] width 1 height 3
radio input "true"
click at [364, 258] on button "Next" at bounding box center [330, 252] width 134 height 33
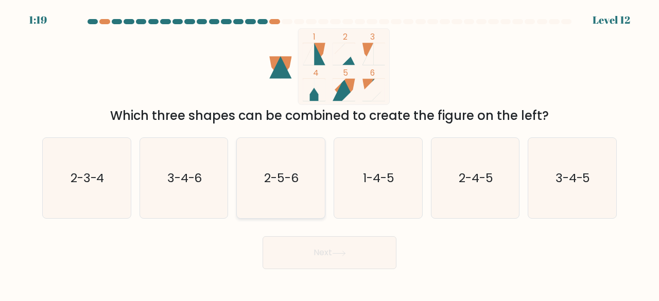
click at [293, 198] on icon "2-5-6" at bounding box center [281, 178] width 81 height 81
click at [330, 154] on input "c. 2-5-6" at bounding box center [330, 152] width 1 height 3
radio input "true"
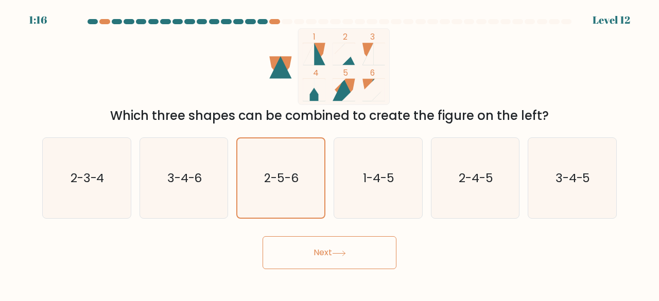
click at [334, 254] on button "Next" at bounding box center [330, 252] width 134 height 33
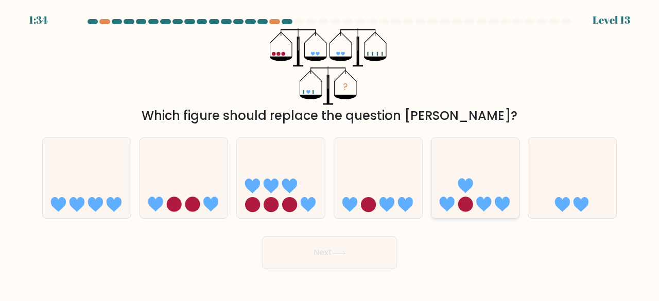
click at [488, 169] on icon at bounding box center [476, 178] width 88 height 73
click at [330, 154] on input "e." at bounding box center [330, 152] width 1 height 3
radio input "true"
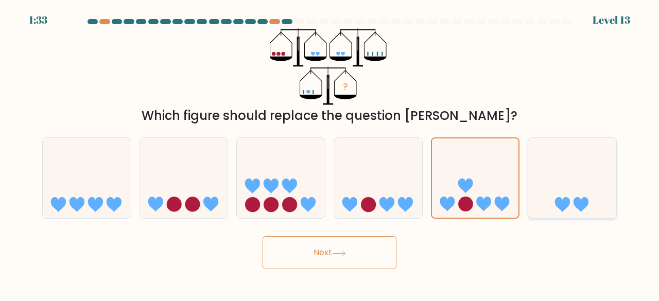
click at [598, 169] on icon at bounding box center [573, 178] width 88 height 73
click at [330, 154] on input "f." at bounding box center [330, 152] width 1 height 3
radio input "true"
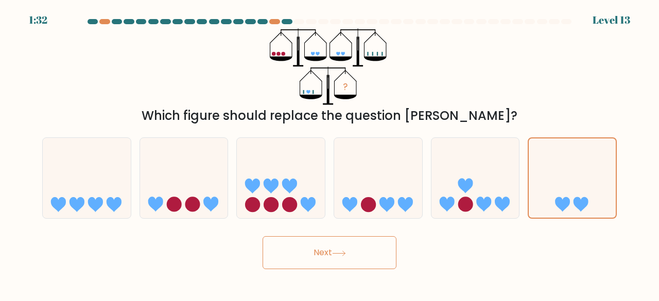
click at [345, 262] on button "Next" at bounding box center [330, 252] width 134 height 33
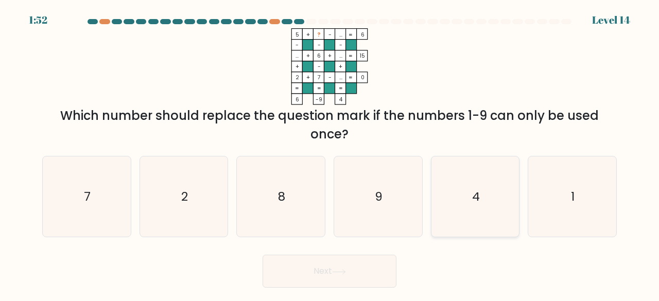
click at [447, 229] on icon "4" at bounding box center [475, 197] width 81 height 81
click at [330, 154] on input "e. 4" at bounding box center [330, 152] width 1 height 3
radio input "true"
click at [359, 274] on button "Next" at bounding box center [330, 271] width 134 height 33
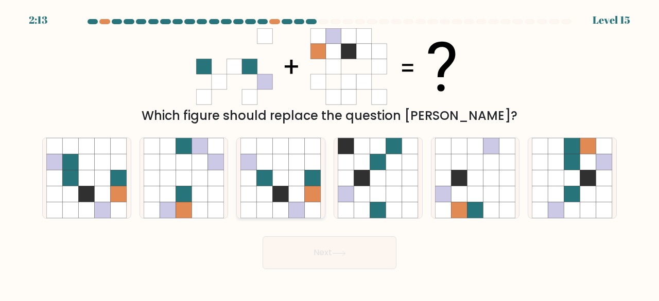
click at [277, 204] on icon at bounding box center [281, 210] width 16 height 16
click at [330, 154] on input "c." at bounding box center [330, 152] width 1 height 3
radio input "true"
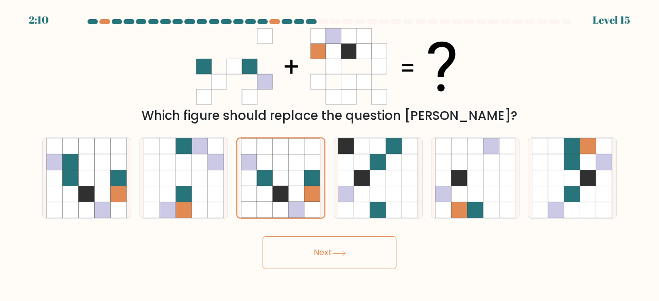
click at [320, 257] on button "Next" at bounding box center [330, 252] width 134 height 33
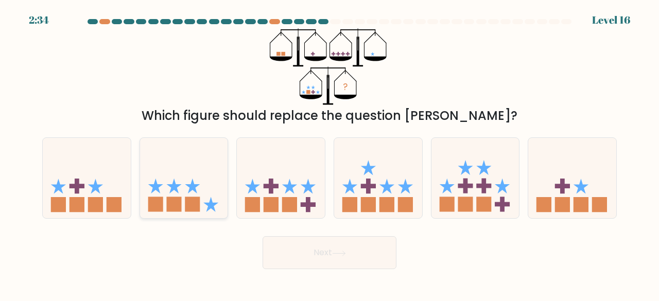
click at [156, 210] on rect at bounding box center [155, 204] width 15 height 15
click at [330, 154] on input "b." at bounding box center [330, 152] width 1 height 3
radio input "true"
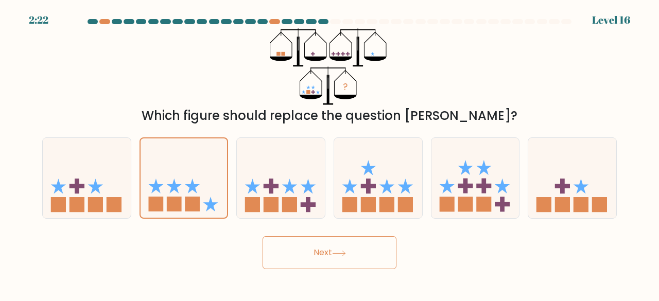
click at [327, 259] on button "Next" at bounding box center [330, 252] width 134 height 33
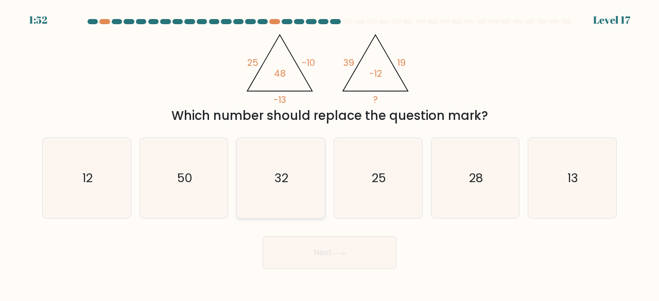
click at [295, 191] on icon "32" at bounding box center [281, 178] width 81 height 81
click at [330, 154] on input "c. 32" at bounding box center [330, 152] width 1 height 3
radio input "true"
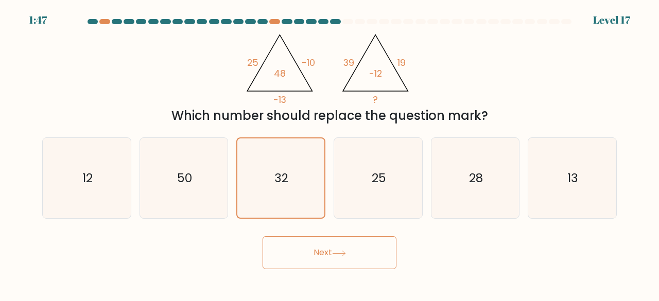
click at [383, 256] on button "Next" at bounding box center [330, 252] width 134 height 33
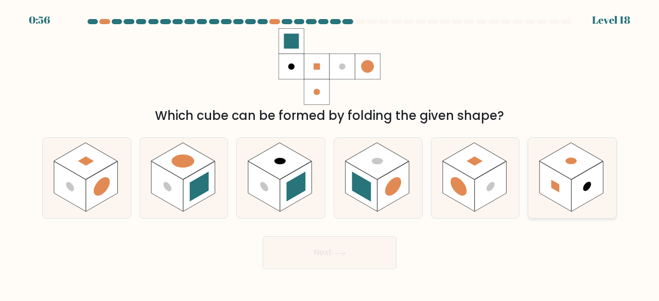
click at [578, 180] on rect at bounding box center [588, 187] width 32 height 50
click at [330, 154] on input "f." at bounding box center [330, 152] width 1 height 3
radio input "true"
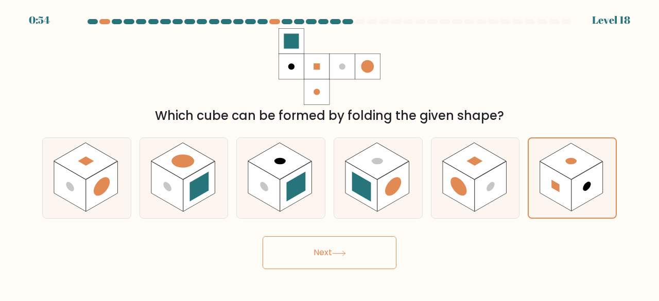
click at [359, 258] on button "Next" at bounding box center [330, 252] width 134 height 33
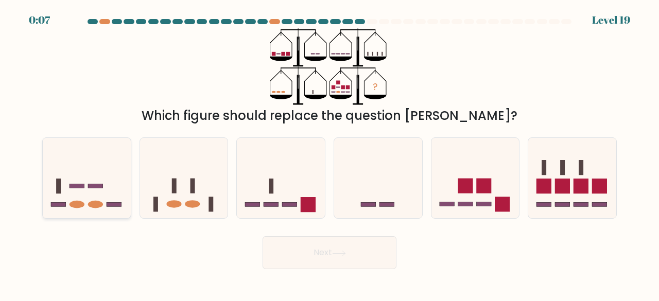
click at [77, 208] on ellipse at bounding box center [77, 205] width 15 height 8
click at [330, 154] on input "a." at bounding box center [330, 152] width 1 height 3
radio input "true"
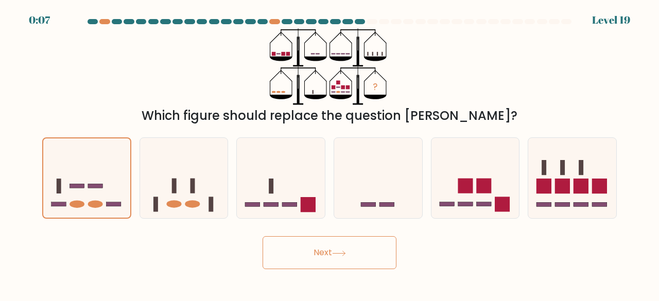
click at [331, 261] on button "Next" at bounding box center [330, 252] width 134 height 33
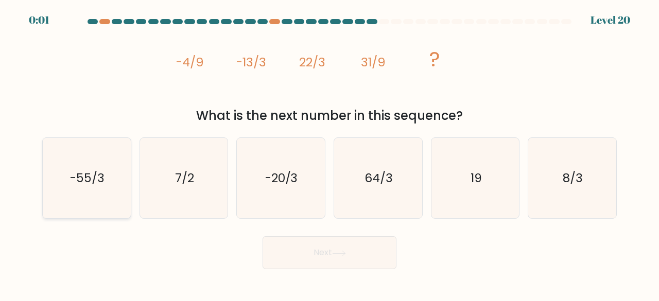
click at [108, 191] on icon "-55/3" at bounding box center [86, 178] width 81 height 81
click at [330, 154] on input "a. -55/3" at bounding box center [330, 152] width 1 height 3
radio input "true"
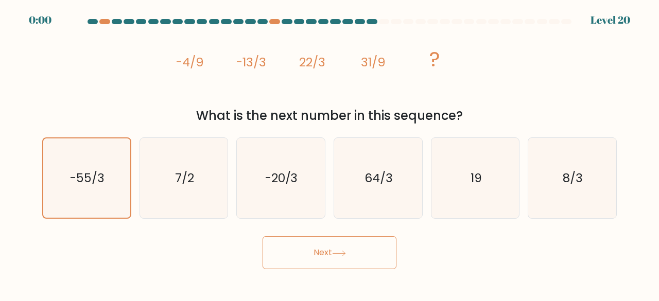
click at [349, 260] on button "Next" at bounding box center [330, 252] width 134 height 33
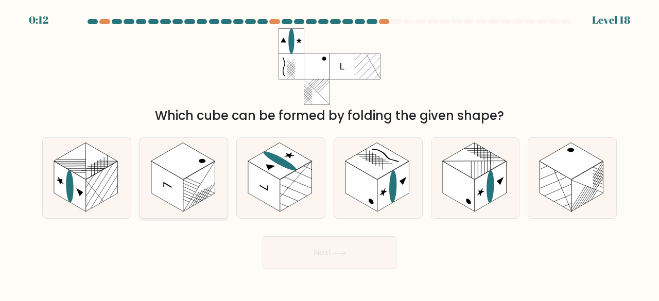
click at [191, 168] on rect at bounding box center [183, 161] width 64 height 37
click at [330, 154] on input "b." at bounding box center [330, 152] width 1 height 3
radio input "true"
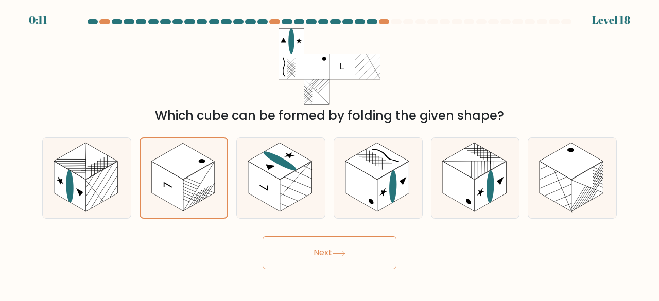
click at [360, 251] on button "Next" at bounding box center [330, 252] width 134 height 33
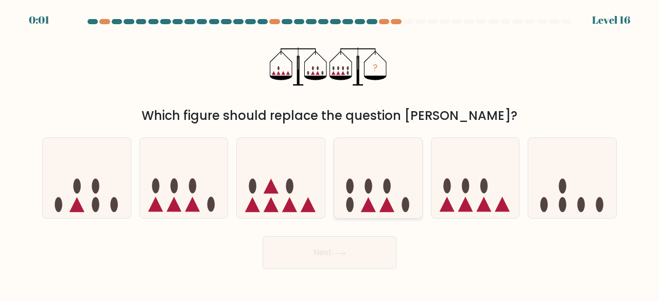
click at [367, 200] on icon at bounding box center [368, 204] width 15 height 15
click at [330, 154] on input "d." at bounding box center [330, 152] width 1 height 3
radio input "true"
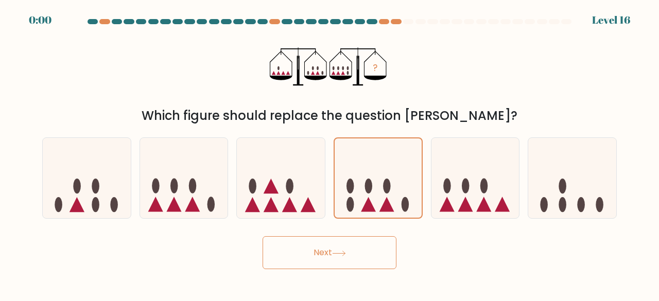
click at [340, 251] on icon at bounding box center [339, 254] width 14 height 6
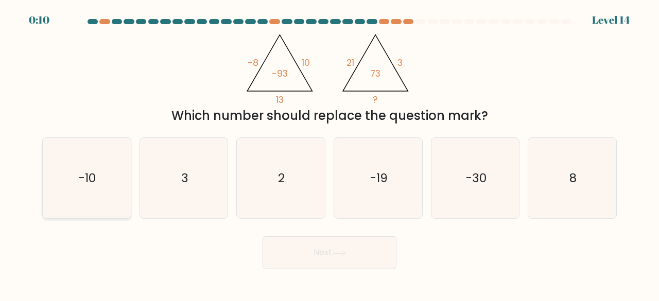
click at [83, 182] on text "-10" at bounding box center [87, 177] width 17 height 17
click at [330, 154] on input "a. -10" at bounding box center [330, 152] width 1 height 3
radio input "true"
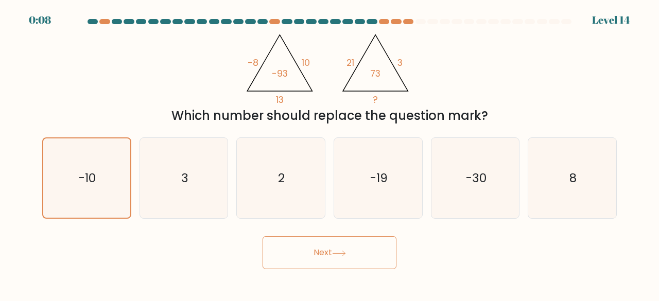
click at [334, 254] on button "Next" at bounding box center [330, 252] width 134 height 33
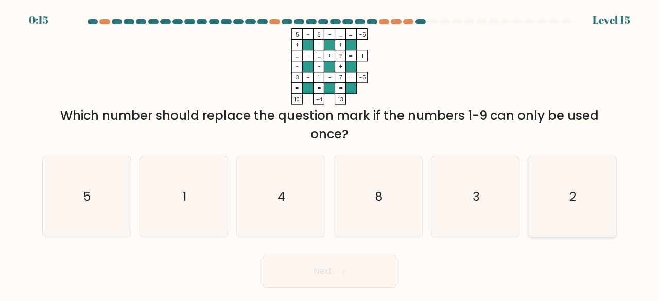
click at [581, 209] on icon "2" at bounding box center [572, 197] width 81 height 81
click at [330, 154] on input "f. 2" at bounding box center [330, 152] width 1 height 3
radio input "true"
click at [372, 281] on button "Next" at bounding box center [330, 271] width 134 height 33
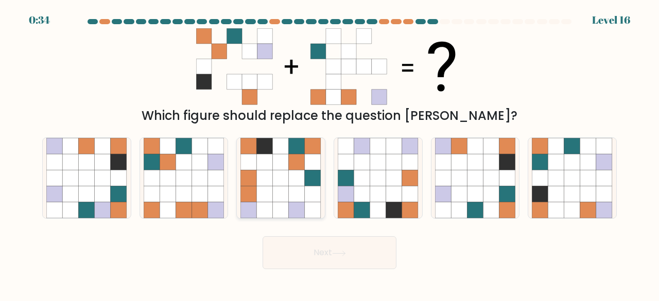
click at [307, 195] on icon at bounding box center [313, 194] width 16 height 16
click at [330, 154] on input "c." at bounding box center [330, 152] width 1 height 3
radio input "true"
click at [356, 252] on button "Next" at bounding box center [330, 252] width 134 height 33
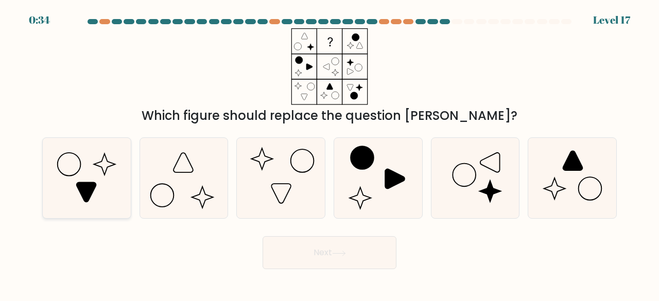
click at [47, 187] on icon at bounding box center [86, 178] width 81 height 81
click at [330, 154] on input "a." at bounding box center [330, 152] width 1 height 3
radio input "true"
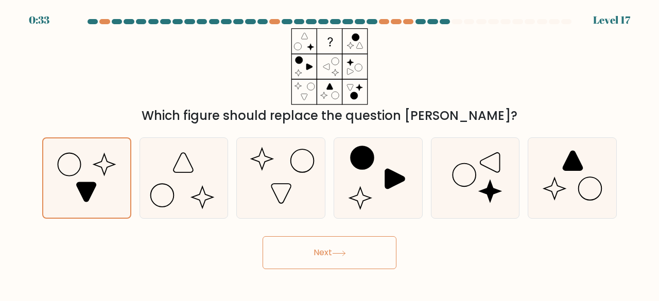
click at [370, 260] on button "Next" at bounding box center [330, 252] width 134 height 33
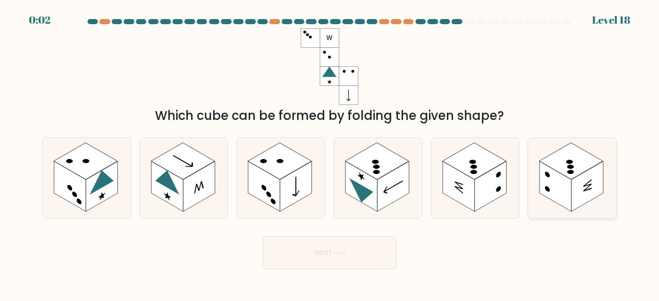
click at [548, 190] on circle at bounding box center [548, 189] width 5 height 8
click at [330, 154] on input "f." at bounding box center [330, 152] width 1 height 3
radio input "true"
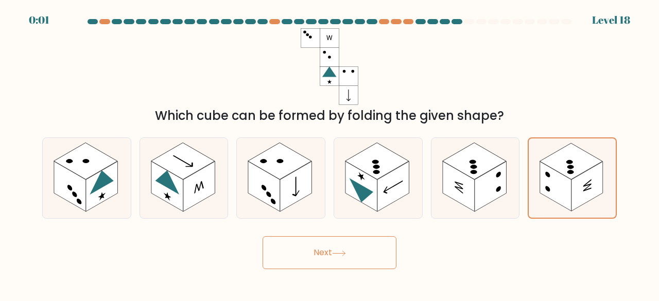
click at [345, 257] on button "Next" at bounding box center [330, 252] width 134 height 33
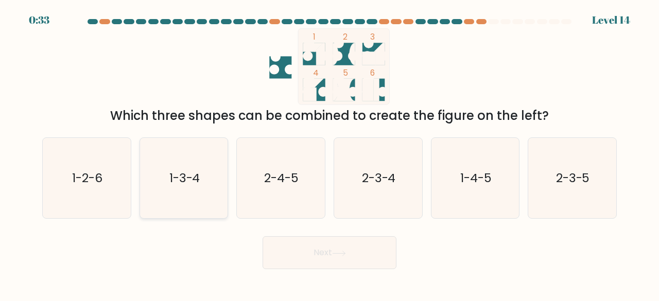
click at [189, 186] on text "1-3-4" at bounding box center [184, 177] width 31 height 17
click at [330, 154] on input "b. 1-3-4" at bounding box center [330, 152] width 1 height 3
radio input "true"
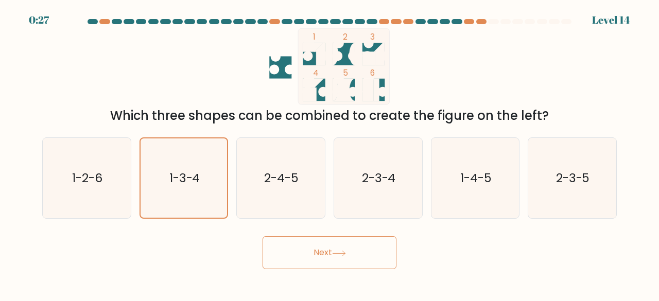
click at [294, 251] on button "Next" at bounding box center [330, 252] width 134 height 33
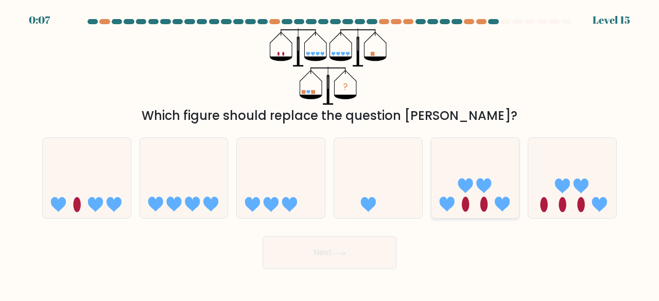
click at [448, 192] on icon at bounding box center [476, 178] width 88 height 73
click at [330, 154] on input "e." at bounding box center [330, 152] width 1 height 3
radio input "true"
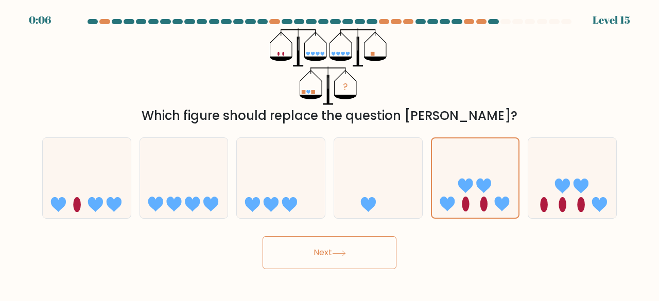
click at [334, 260] on button "Next" at bounding box center [330, 252] width 134 height 33
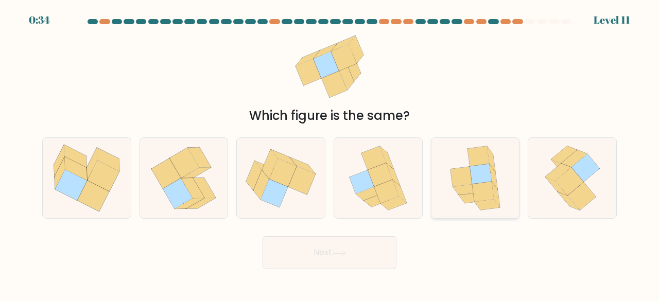
click at [492, 195] on icon at bounding box center [483, 192] width 22 height 20
click at [330, 154] on input "e." at bounding box center [330, 152] width 1 height 3
radio input "true"
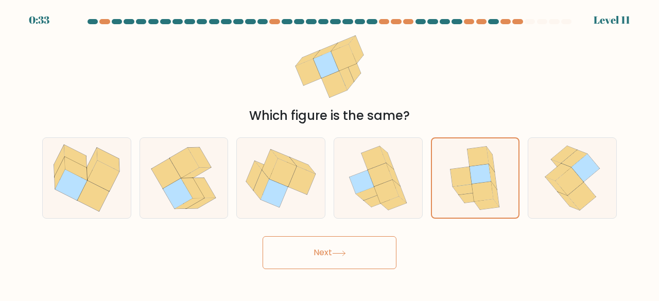
click at [332, 261] on button "Next" at bounding box center [330, 252] width 134 height 33
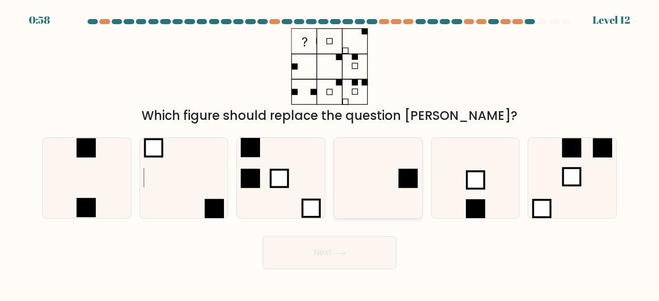
click at [380, 189] on icon at bounding box center [378, 178] width 81 height 81
click at [330, 154] on input "d." at bounding box center [330, 152] width 1 height 3
radio input "true"
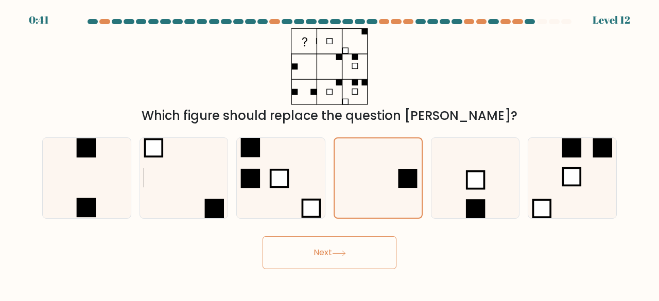
click at [394, 259] on button "Next" at bounding box center [330, 252] width 134 height 33
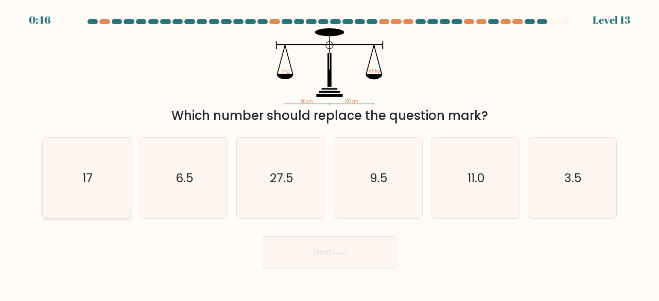
click at [71, 182] on icon "17" at bounding box center [86, 178] width 81 height 81
click at [330, 154] on input "a. 17" at bounding box center [330, 152] width 1 height 3
radio input "true"
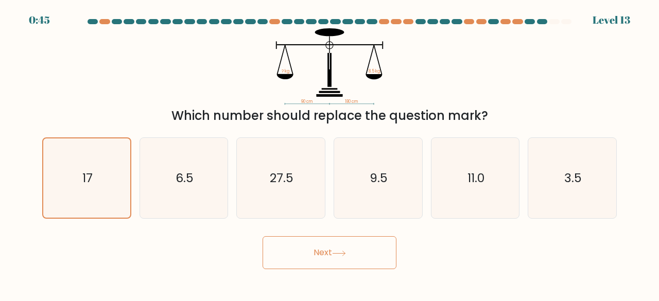
click at [357, 254] on button "Next" at bounding box center [330, 252] width 134 height 33
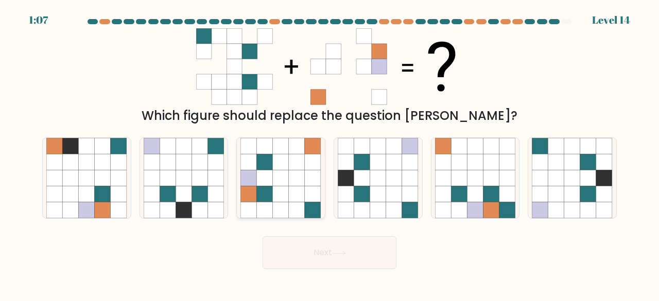
click at [271, 180] on icon at bounding box center [265, 179] width 16 height 16
click at [330, 154] on input "c." at bounding box center [330, 152] width 1 height 3
radio input "true"
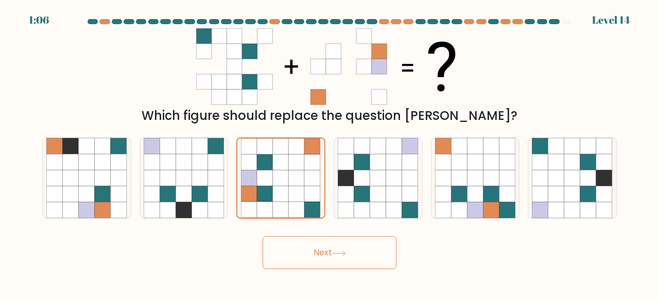
click at [338, 263] on button "Next" at bounding box center [330, 252] width 134 height 33
click at [369, 261] on button "Next" at bounding box center [330, 252] width 134 height 33
